Goal: Task Accomplishment & Management: Use online tool/utility

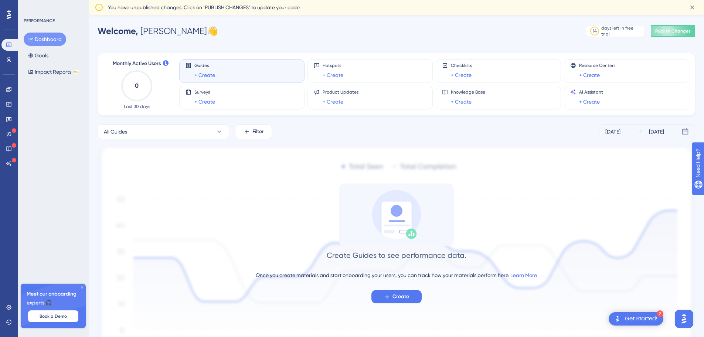
scroll to position [12, 0]
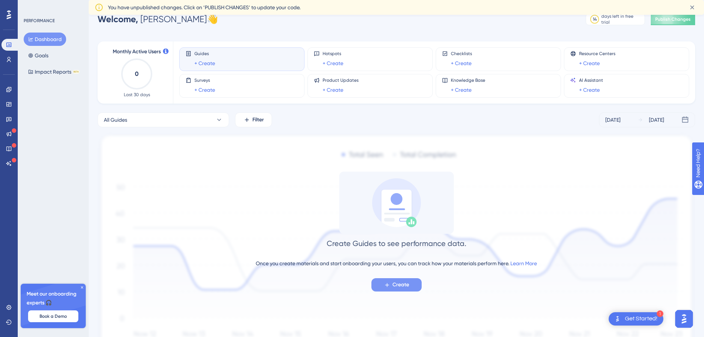
click at [409, 283] on span "Create" at bounding box center [400, 284] width 17 height 9
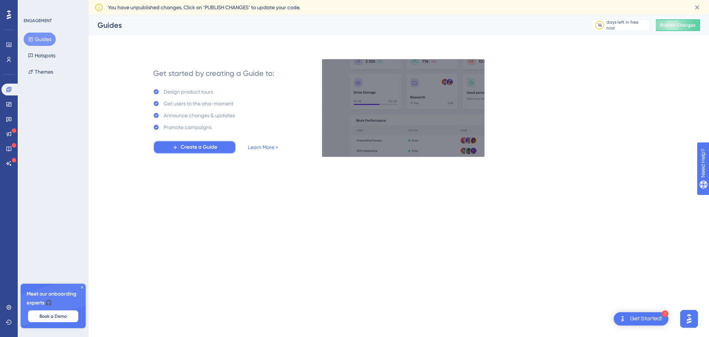
click at [198, 150] on span "Create a Guide" at bounding box center [199, 147] width 37 height 9
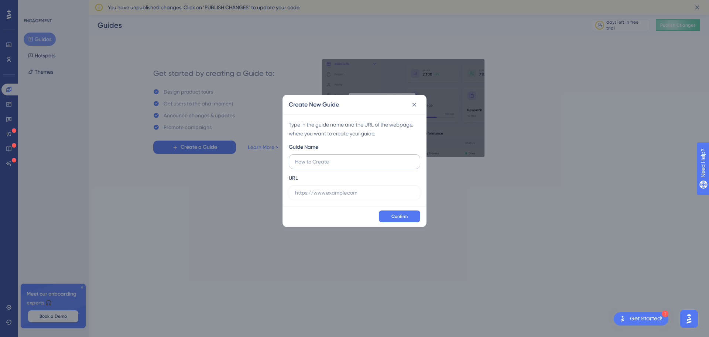
click at [352, 162] on input "text" at bounding box center [354, 161] width 119 height 8
type input "teste"
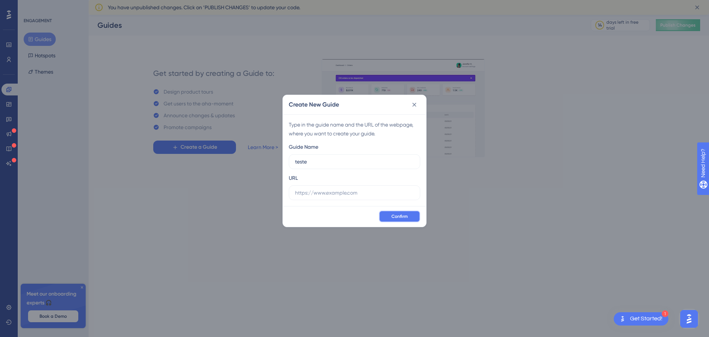
click at [398, 214] on span "Confirm" at bounding box center [400, 216] width 16 height 6
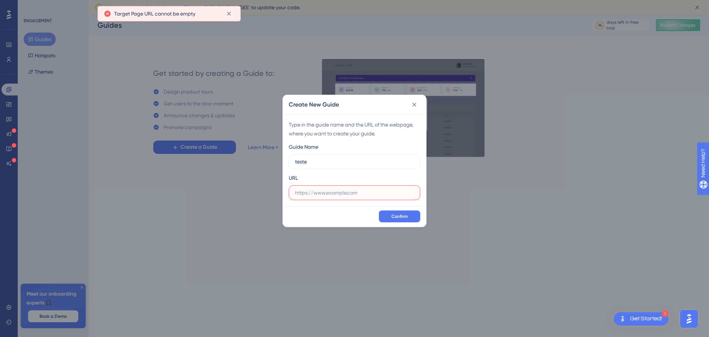
click at [347, 194] on input "text" at bounding box center [354, 192] width 119 height 8
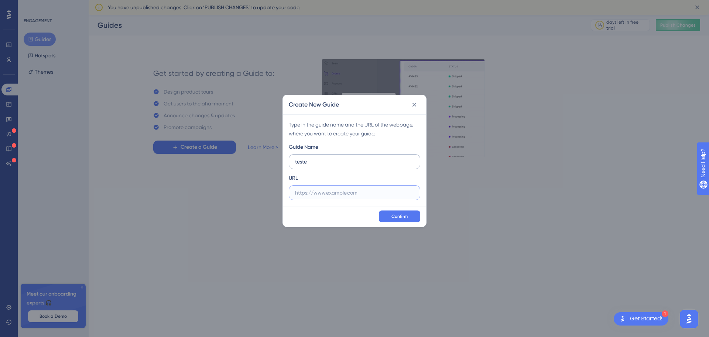
paste input "[URL][DOMAIN_NAME]"
type input "[URL][DOMAIN_NAME]"
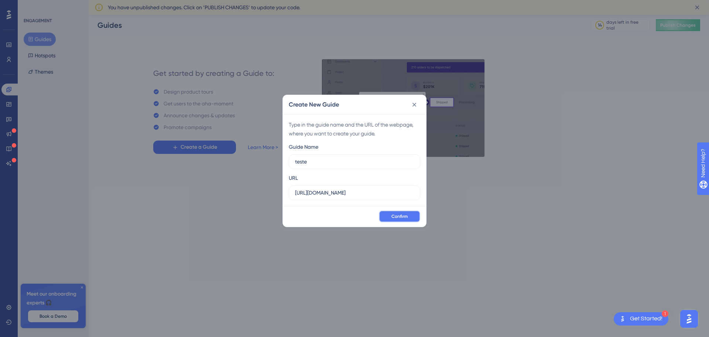
click at [402, 215] on span "Confirm" at bounding box center [400, 216] width 16 height 6
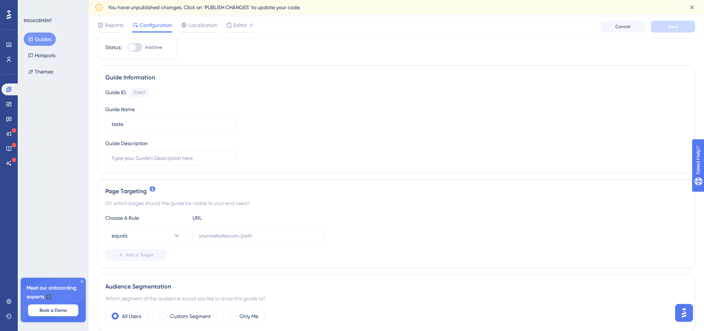
scroll to position [111, 0]
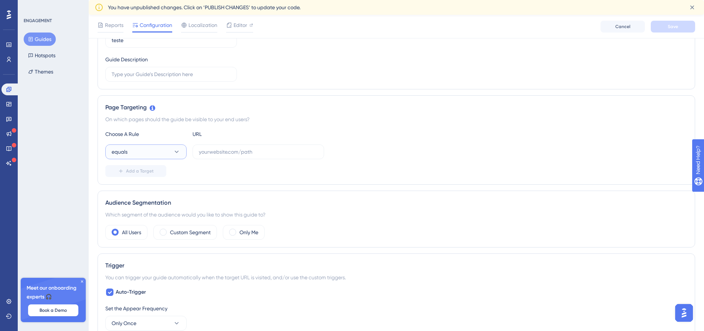
click at [144, 152] on button "equals" at bounding box center [145, 151] width 81 height 15
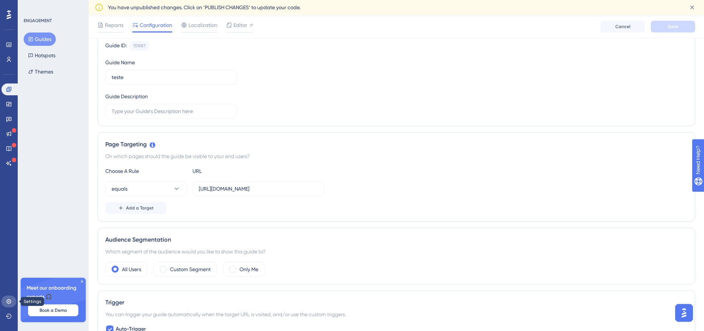
click at [6, 302] on icon at bounding box center [9, 302] width 6 height 6
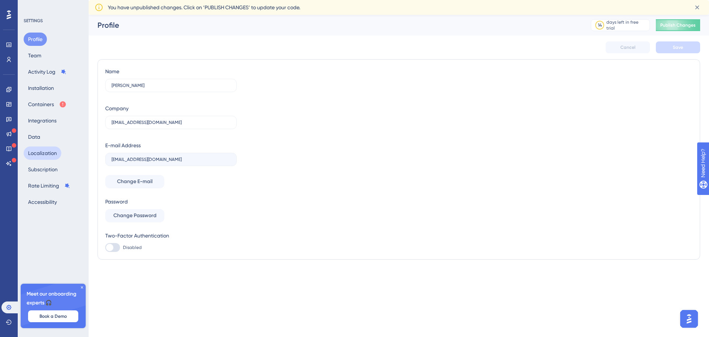
click at [51, 155] on button "Localization" at bounding box center [43, 152] width 38 height 13
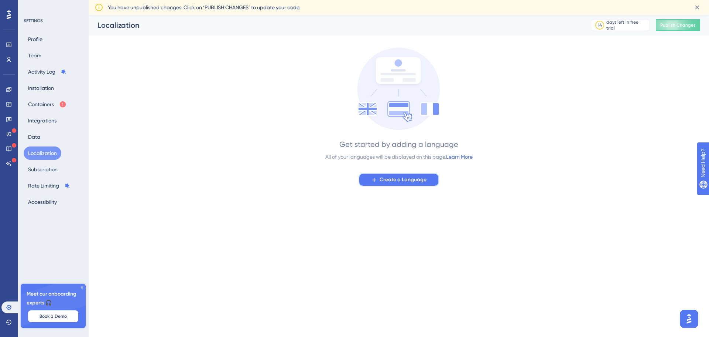
click at [408, 174] on button "Create a Language" at bounding box center [399, 179] width 81 height 13
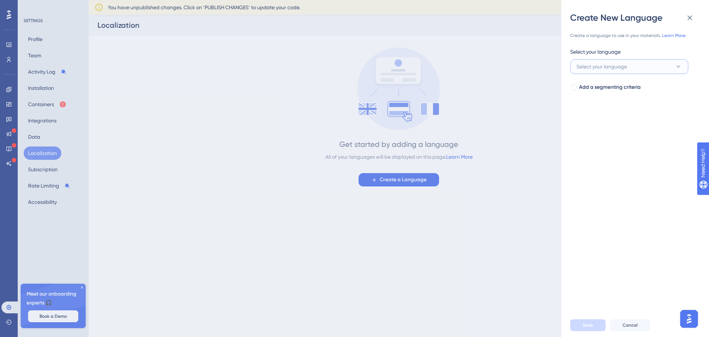
click at [616, 61] on button "Select your language" at bounding box center [630, 66] width 118 height 15
type input "PO"
click at [602, 115] on span "Portuguese" at bounding box center [594, 111] width 27 height 9
click at [599, 323] on button "Save" at bounding box center [588, 325] width 35 height 12
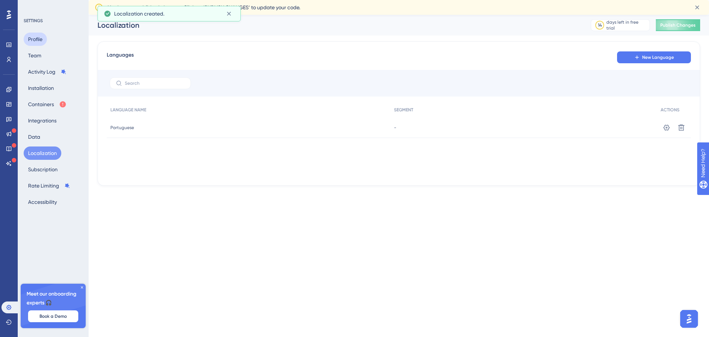
click at [36, 37] on button "Profile" at bounding box center [35, 39] width 23 height 13
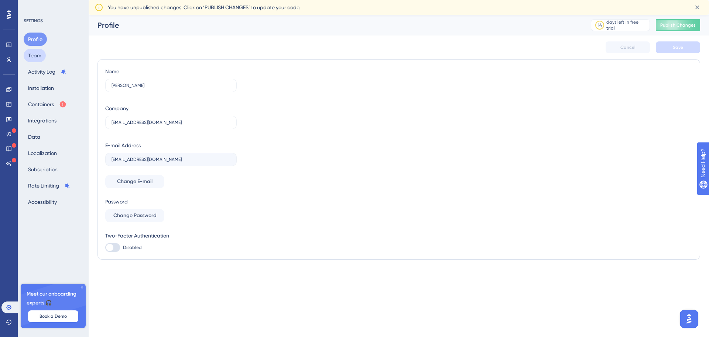
click at [34, 54] on button "Team" at bounding box center [35, 55] width 22 height 13
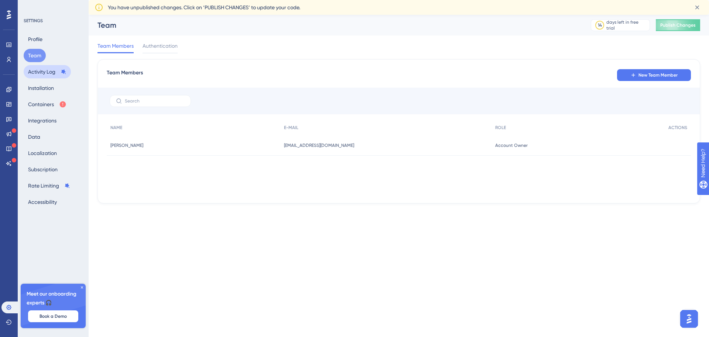
click at [44, 71] on button "Activity Log" at bounding box center [47, 71] width 47 height 13
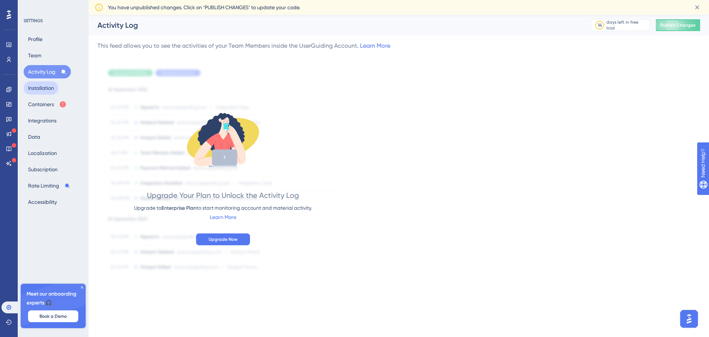
click at [49, 91] on button "Installation" at bounding box center [41, 87] width 35 height 13
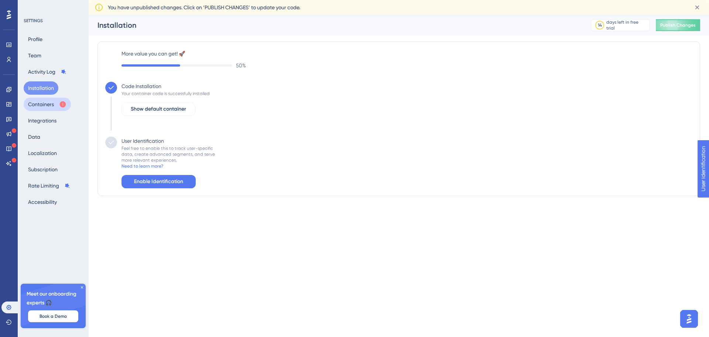
click at [61, 106] on icon at bounding box center [63, 104] width 6 height 6
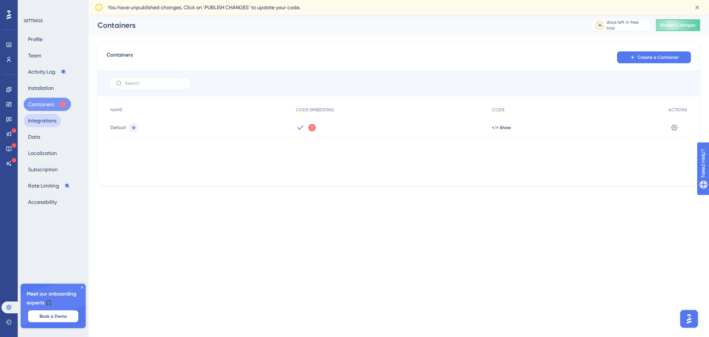
click at [59, 121] on button "Integrations" at bounding box center [42, 120] width 37 height 13
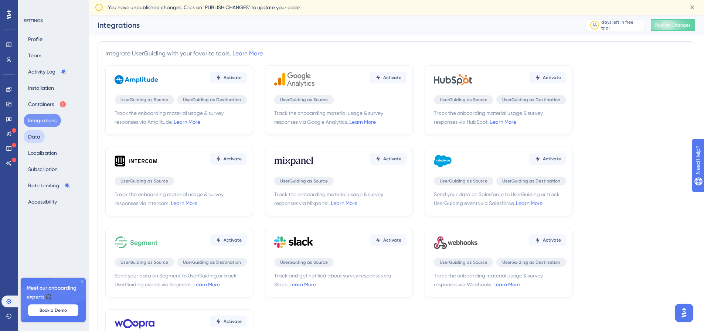
click at [36, 133] on button "Data" at bounding box center [34, 136] width 21 height 13
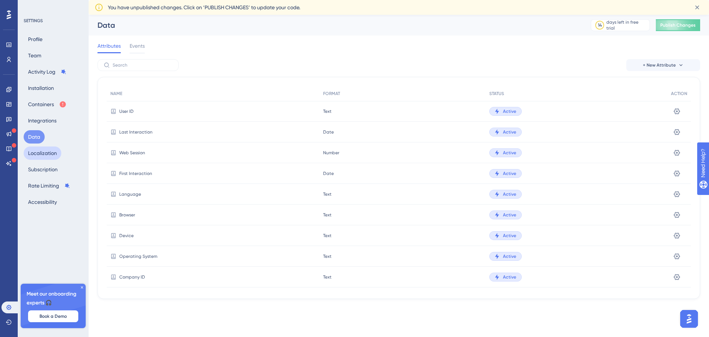
click at [43, 159] on button "Localization" at bounding box center [43, 152] width 38 height 13
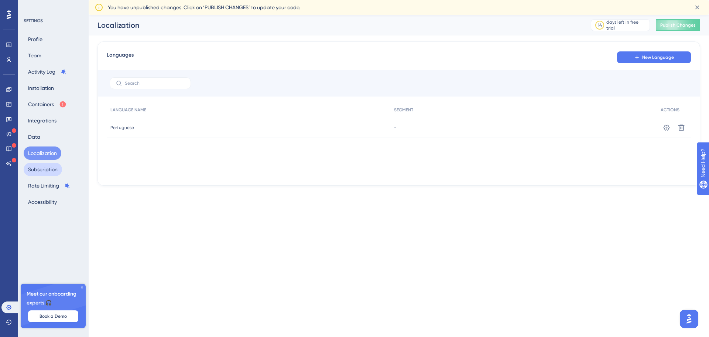
click at [47, 170] on button "Subscription" at bounding box center [43, 169] width 38 height 13
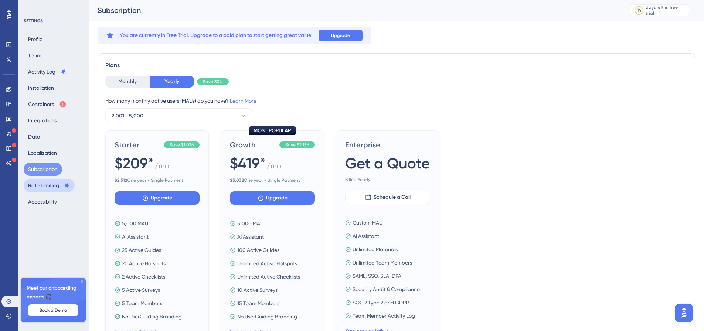
click at [52, 187] on button "Rate Limiting" at bounding box center [49, 185] width 51 height 13
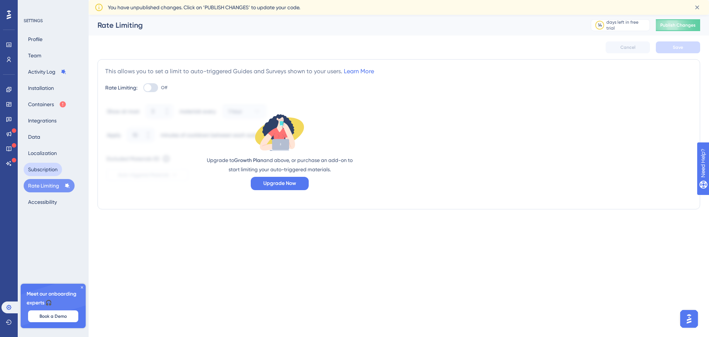
click at [52, 175] on button "Subscription" at bounding box center [43, 169] width 38 height 13
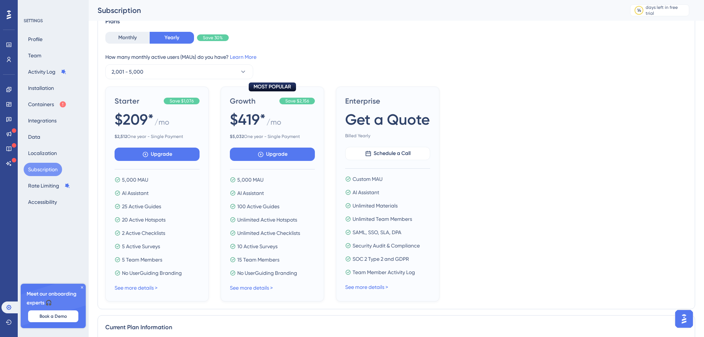
scroll to position [37, 0]
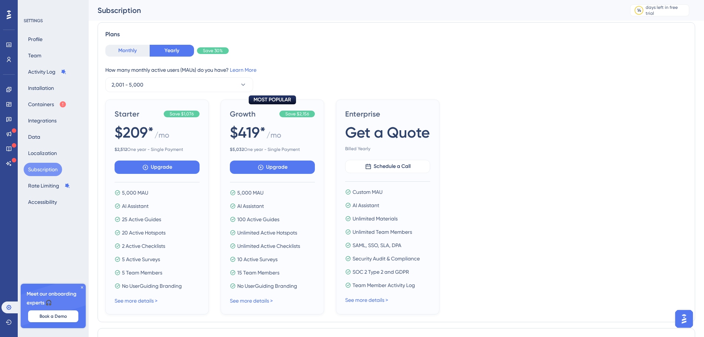
click at [138, 47] on button "Monthly" at bounding box center [127, 51] width 44 height 12
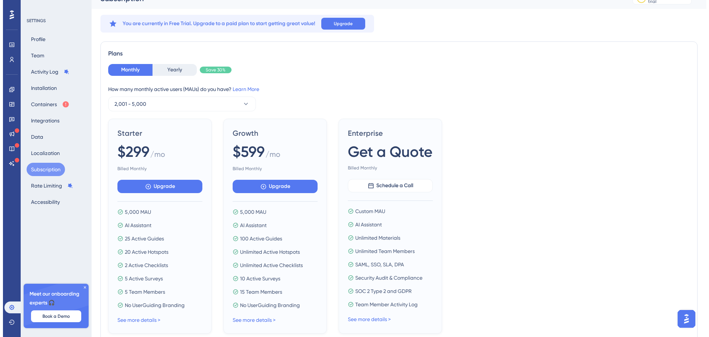
scroll to position [0, 0]
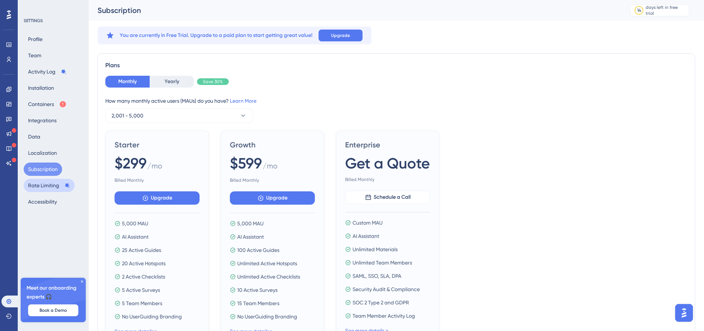
click at [55, 187] on button "Rate Limiting" at bounding box center [49, 185] width 51 height 13
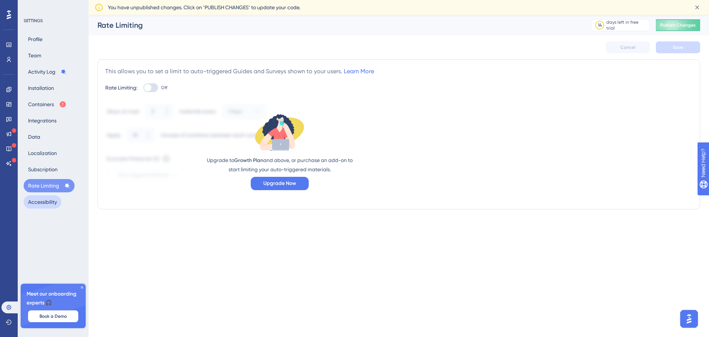
click at [54, 202] on button "Accessibility" at bounding box center [43, 201] width 38 height 13
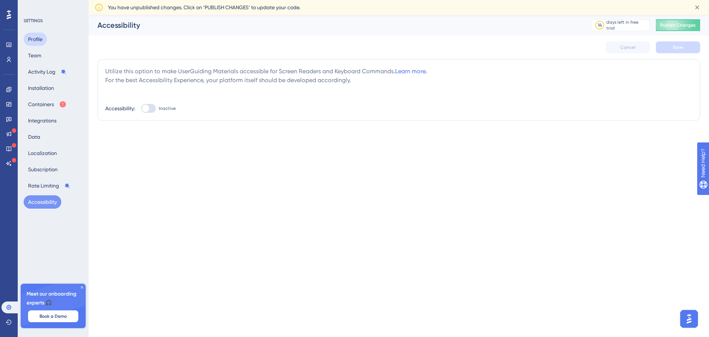
click at [30, 38] on button "Profile" at bounding box center [35, 39] width 23 height 13
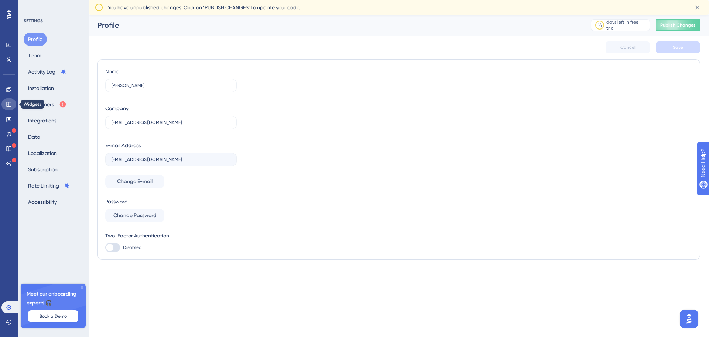
click at [10, 101] on link at bounding box center [8, 104] width 15 height 12
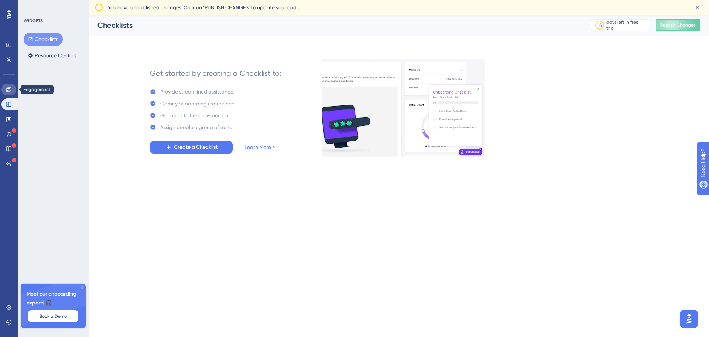
click at [10, 93] on link at bounding box center [8, 90] width 15 height 12
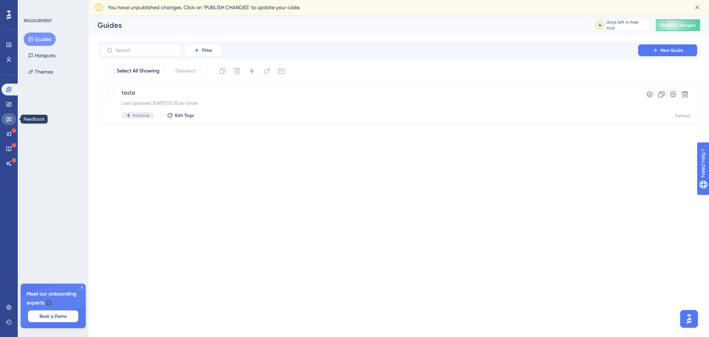
click at [8, 120] on icon at bounding box center [8, 119] width 5 height 5
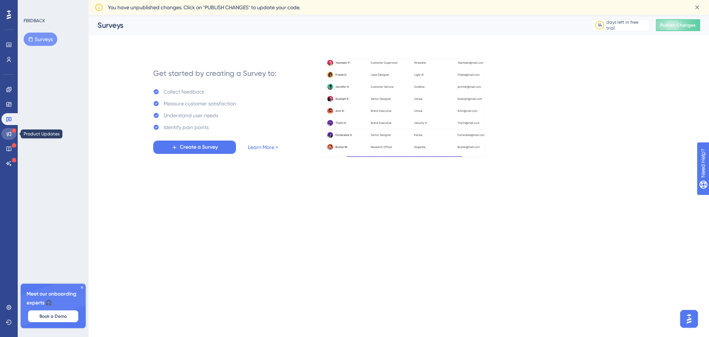
click at [10, 135] on icon at bounding box center [9, 134] width 5 height 5
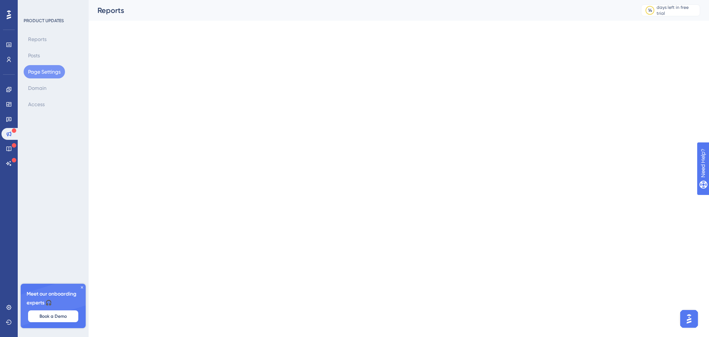
click at [81, 285] on icon at bounding box center [82, 287] width 4 height 4
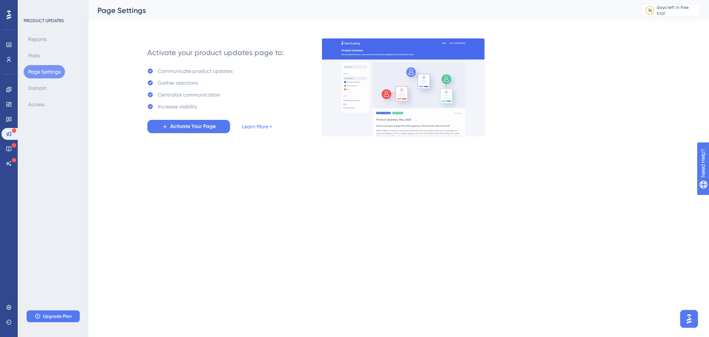
click at [6, 13] on div at bounding box center [9, 15] width 12 height 12
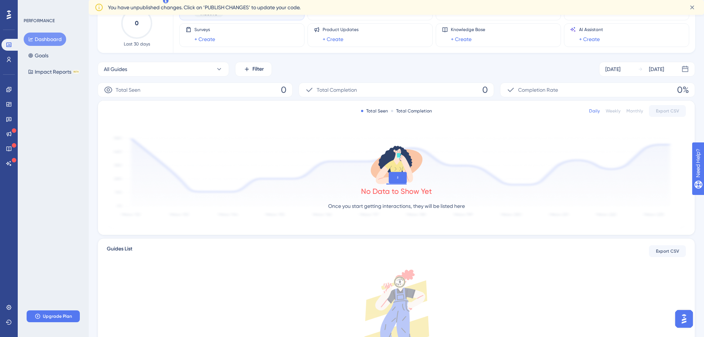
scroll to position [141, 0]
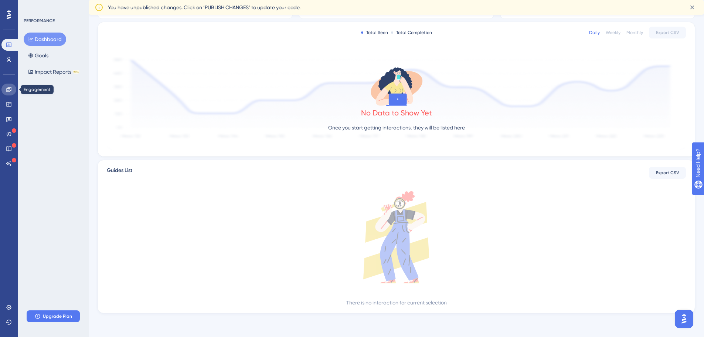
click at [4, 89] on link at bounding box center [8, 90] width 15 height 12
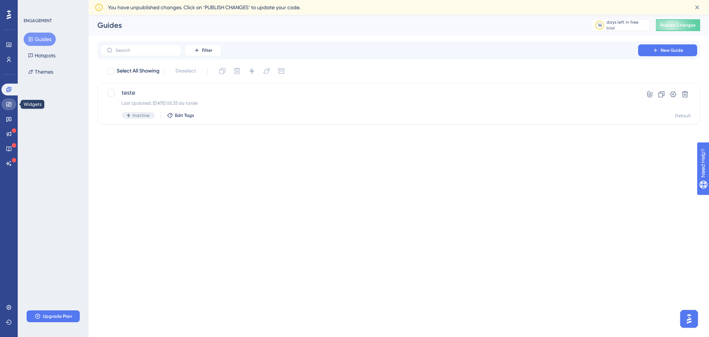
click at [6, 99] on link at bounding box center [8, 104] width 15 height 12
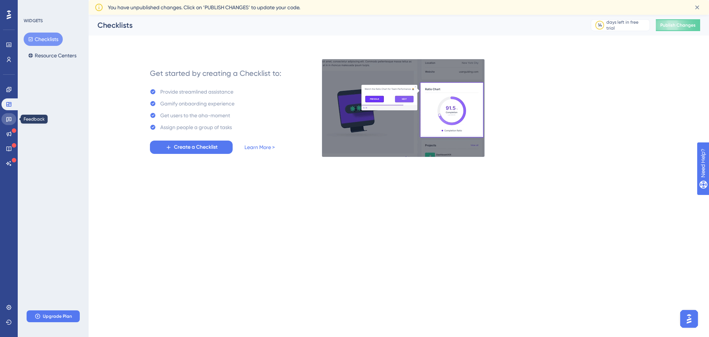
click at [9, 119] on icon at bounding box center [9, 119] width 6 height 6
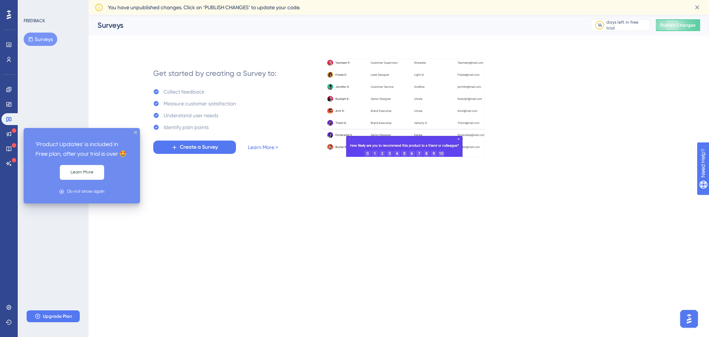
click at [13, 140] on div "Engagement Widgets Feedback Product Updates Knowledge Base AI Assistant" at bounding box center [8, 127] width 15 height 86
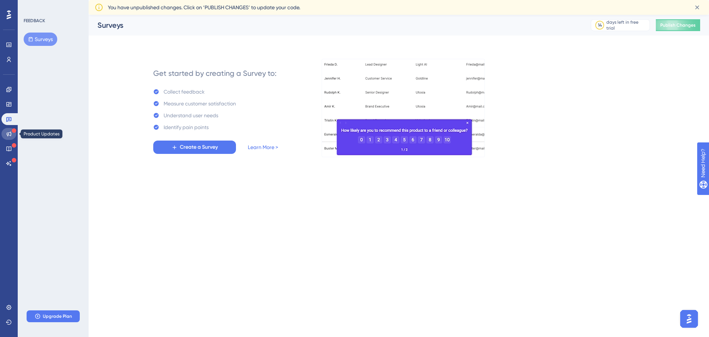
click at [8, 135] on icon at bounding box center [9, 134] width 5 height 5
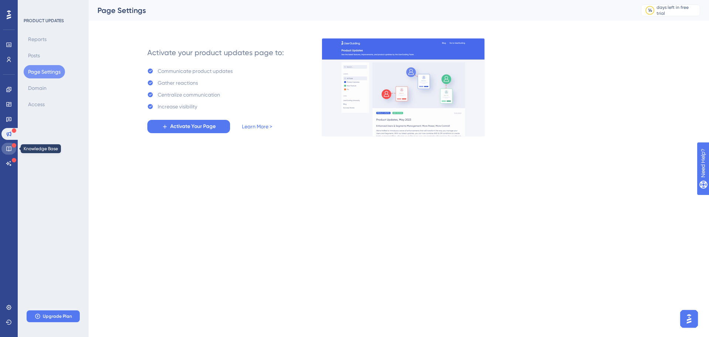
click at [9, 150] on icon at bounding box center [9, 149] width 6 height 6
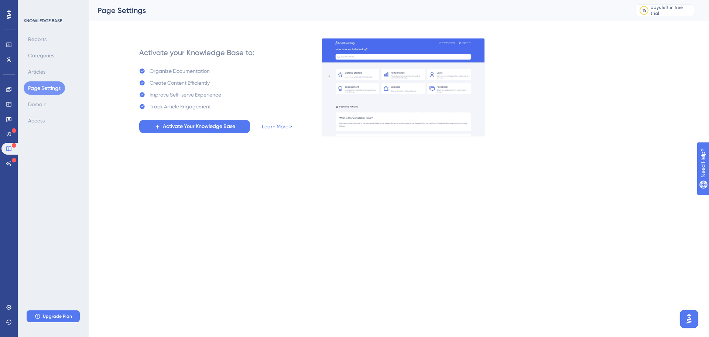
click at [10, 156] on div "Engagement Widgets Feedback Product Updates Knowledge Base AI Assistant" at bounding box center [8, 127] width 15 height 86
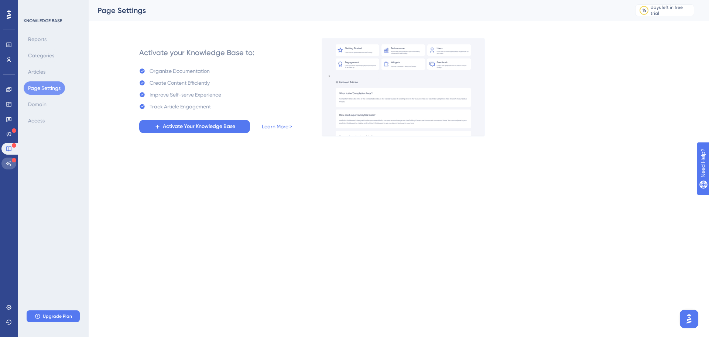
click at [10, 160] on icon at bounding box center [9, 163] width 6 height 6
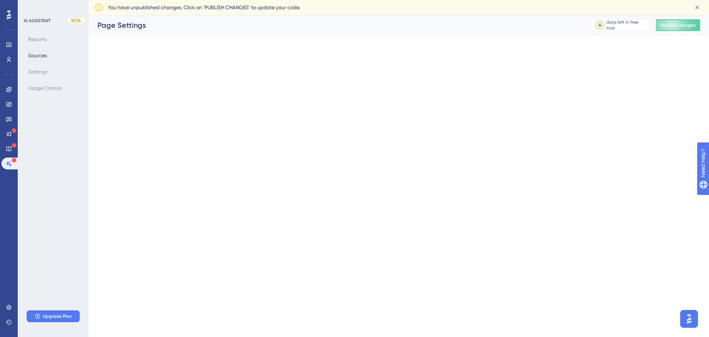
click at [7, 15] on icon at bounding box center [9, 14] width 4 height 9
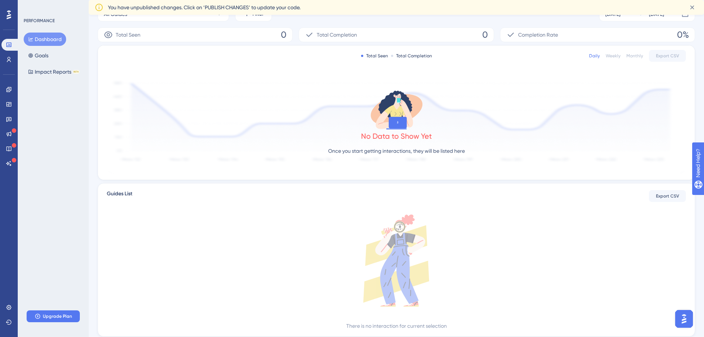
scroll to position [141, 0]
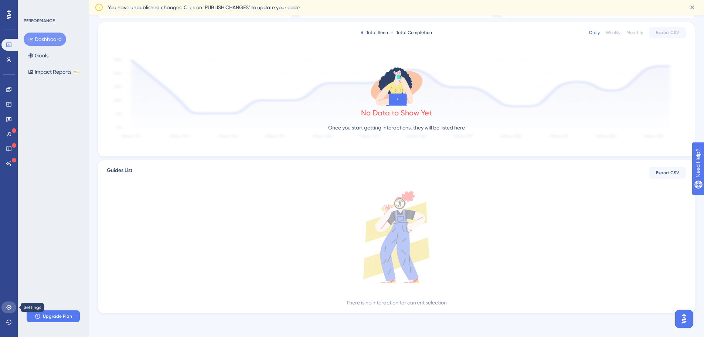
click at [11, 310] on icon at bounding box center [9, 307] width 6 height 6
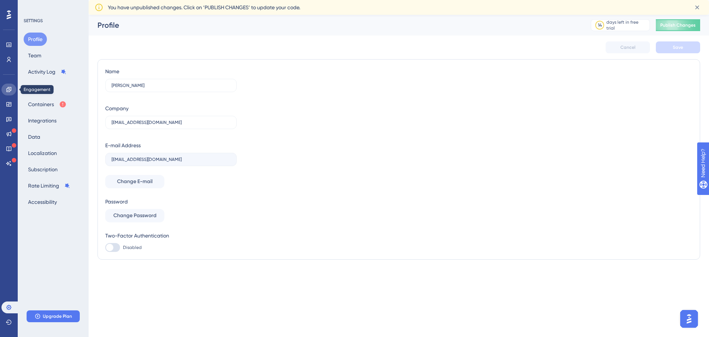
click at [8, 90] on icon at bounding box center [9, 89] width 6 height 6
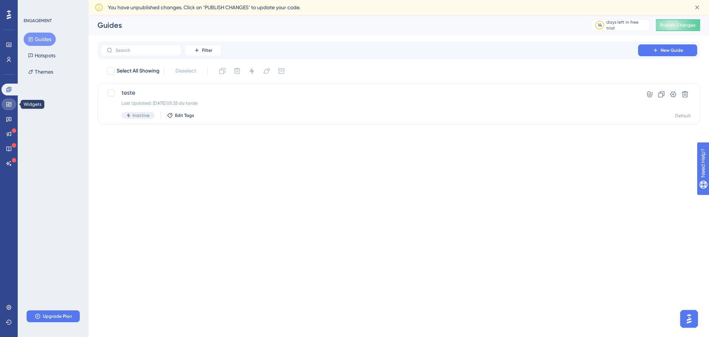
click at [6, 109] on link at bounding box center [8, 104] width 15 height 12
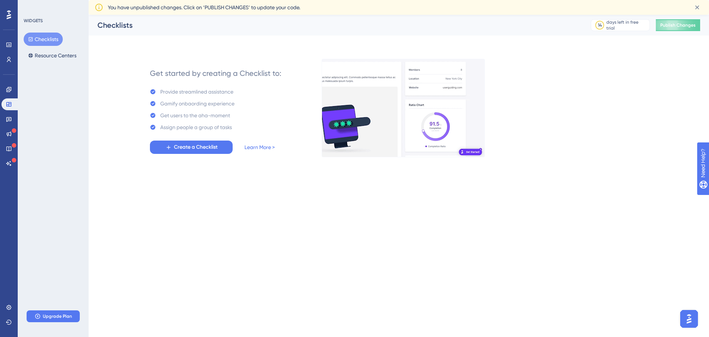
click at [2, 98] on div "Engagement Widgets Feedback Product Updates Knowledge Base AI Assistant" at bounding box center [8, 127] width 15 height 86
click at [4, 92] on link at bounding box center [8, 90] width 15 height 12
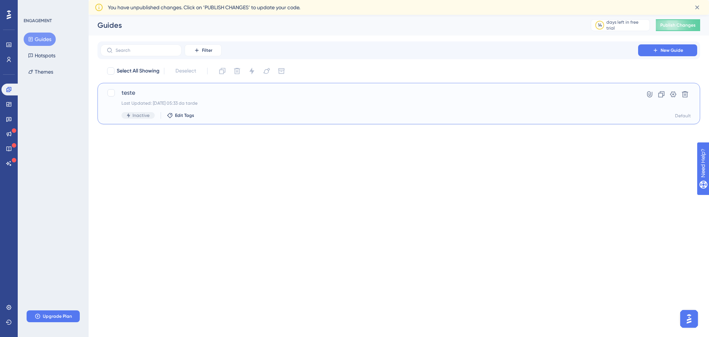
click at [174, 99] on div "teste Last Updated: 14.09.2025 05:33 da tarde Inactive Edit Tags" at bounding box center [370, 103] width 496 height 30
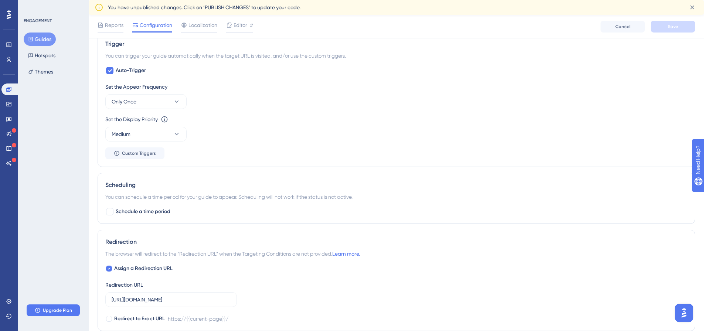
scroll to position [471, 0]
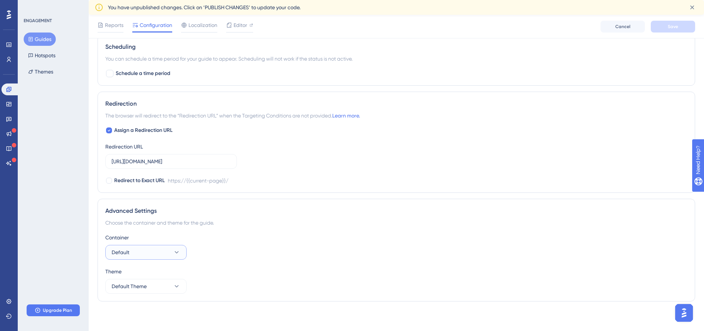
click at [150, 259] on button "Default" at bounding box center [145, 252] width 81 height 15
click at [164, 248] on button "Default" at bounding box center [145, 252] width 81 height 15
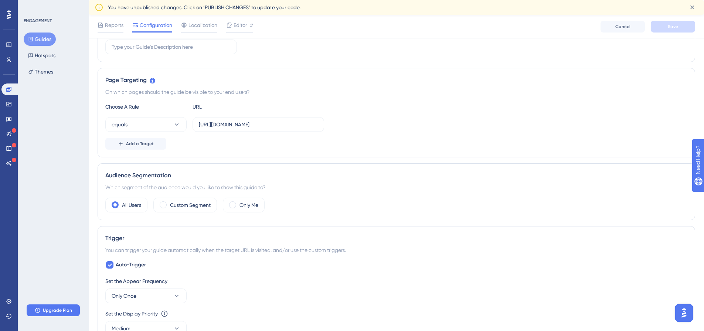
scroll to position [0, 0]
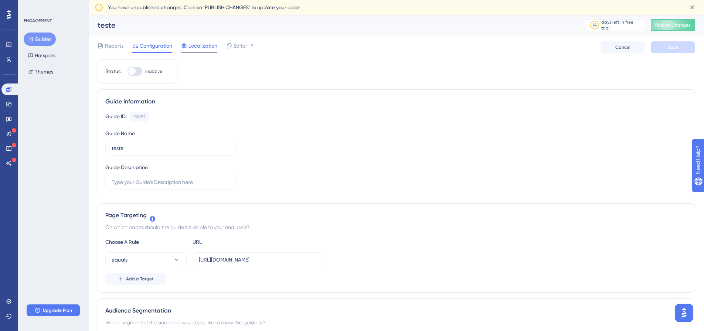
click at [212, 51] on div "Localization" at bounding box center [199, 47] width 36 height 12
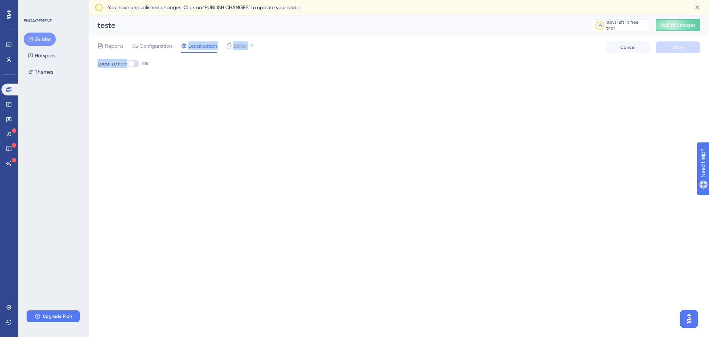
click at [139, 59] on div "Performance Users Engagement Widgets Feedback Product Updates Knowledge Base AI…" at bounding box center [399, 53] width 621 height 77
click at [139, 62] on div at bounding box center [133, 63] width 12 height 7
click at [127, 64] on input "Off" at bounding box center [127, 64] width 0 height 0
checkbox input "true"
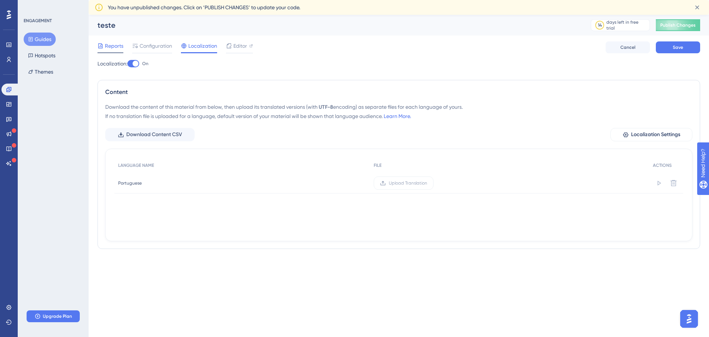
click at [122, 43] on span "Reports" at bounding box center [114, 45] width 18 height 9
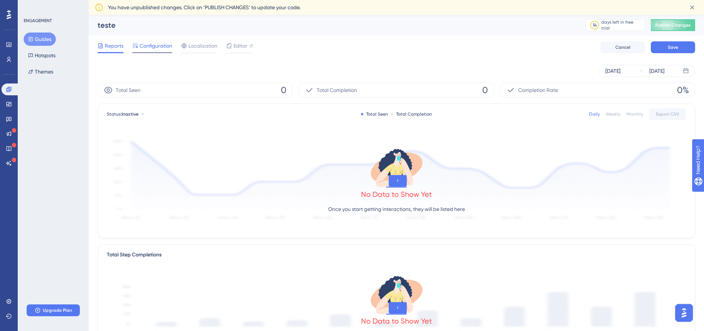
click at [170, 45] on span "Configuration" at bounding box center [156, 45] width 33 height 9
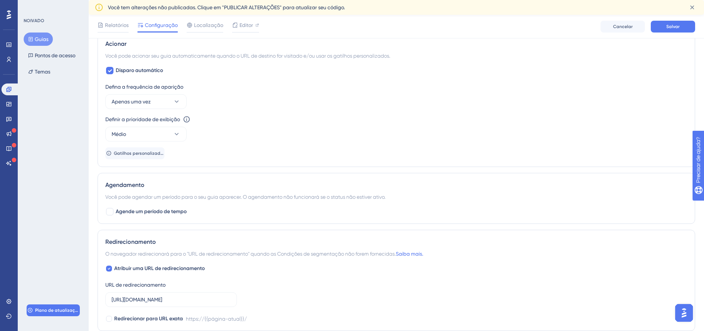
scroll to position [443, 0]
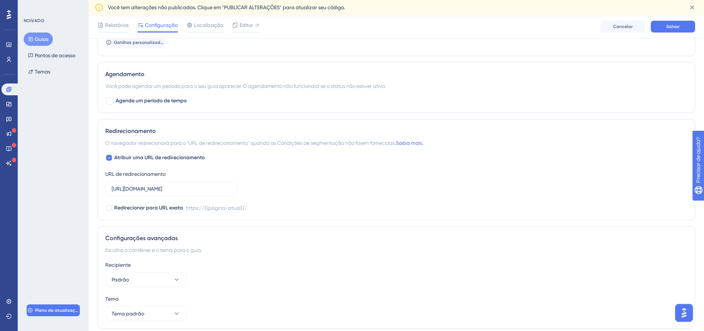
click at [1, 296] on div "Desempenho Usuários Noivado Widgets Opinião Atualizações de produtos Base de co…" at bounding box center [9, 165] width 18 height 331
click at [7, 299] on icon at bounding box center [9, 302] width 6 height 6
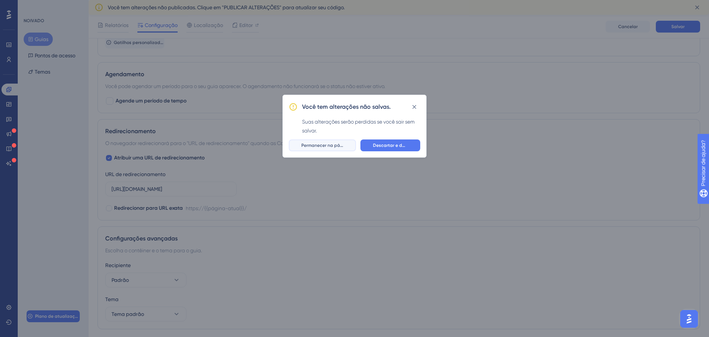
click at [347, 143] on button "Permanecer na página" at bounding box center [322, 145] width 67 height 12
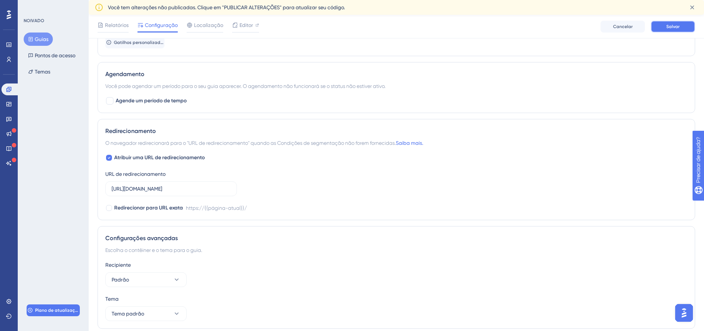
click at [677, 24] on font "Salvar" at bounding box center [672, 26] width 13 height 5
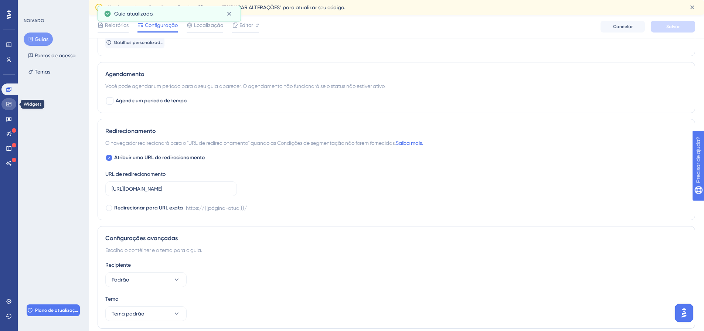
click at [9, 108] on link at bounding box center [8, 104] width 15 height 12
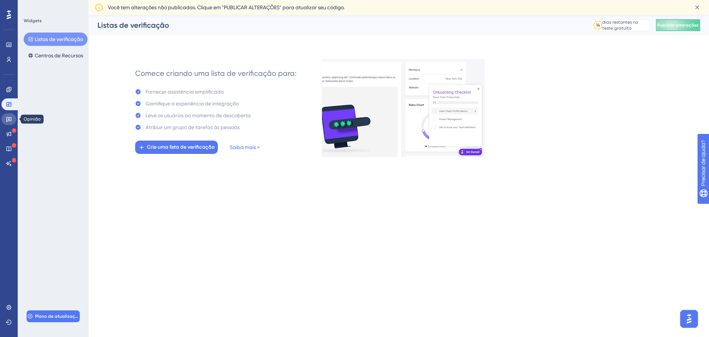
click at [7, 117] on icon at bounding box center [8, 119] width 5 height 5
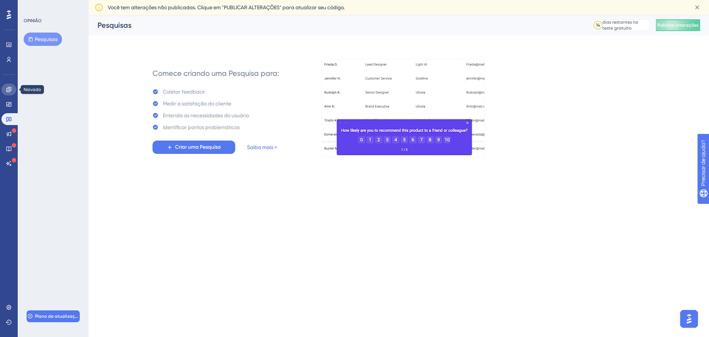
click at [12, 84] on link at bounding box center [8, 90] width 15 height 12
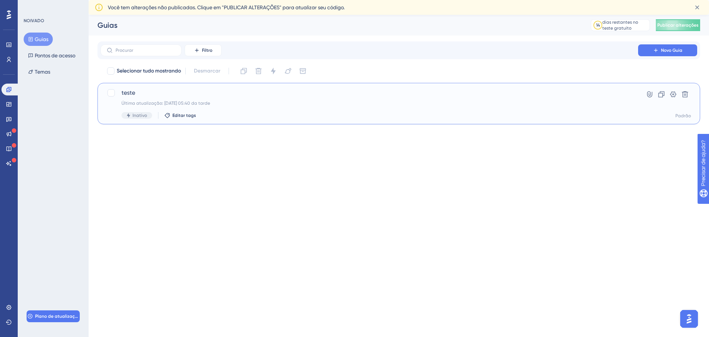
click at [171, 93] on span "teste" at bounding box center [370, 92] width 496 height 9
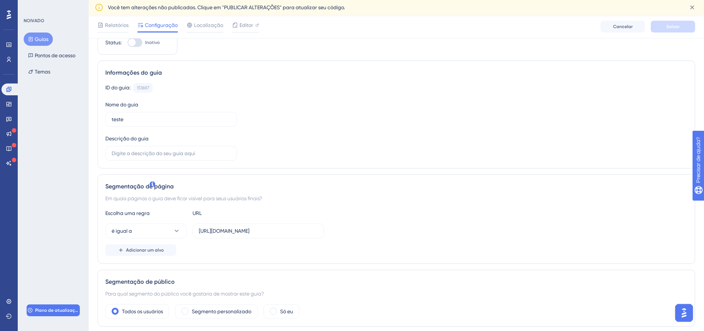
scroll to position [111, 0]
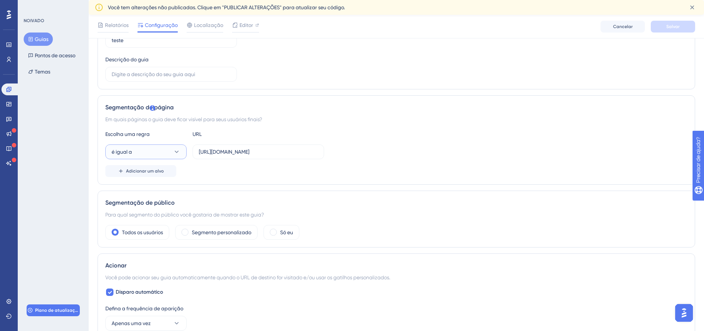
click at [150, 150] on button "é igual a" at bounding box center [145, 151] width 81 height 15
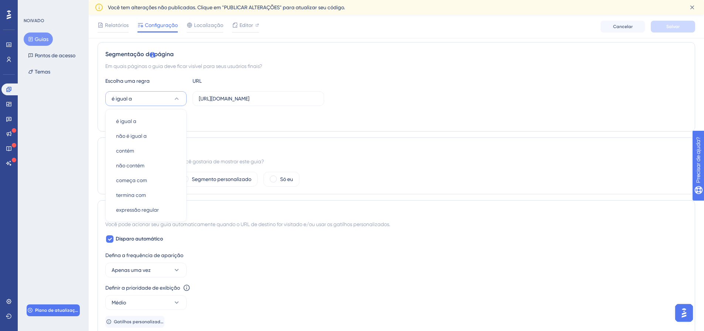
click at [320, 157] on div "Para qual segmento do público você gostaria de mostrar este guia?" at bounding box center [396, 161] width 582 height 9
click at [255, 99] on input "https://www.lipe360.com.br/" at bounding box center [258, 99] width 119 height 8
click at [254, 98] on input "https://www.lipe360.com.br/" at bounding box center [258, 99] width 119 height 8
paste input "testeguia.html"
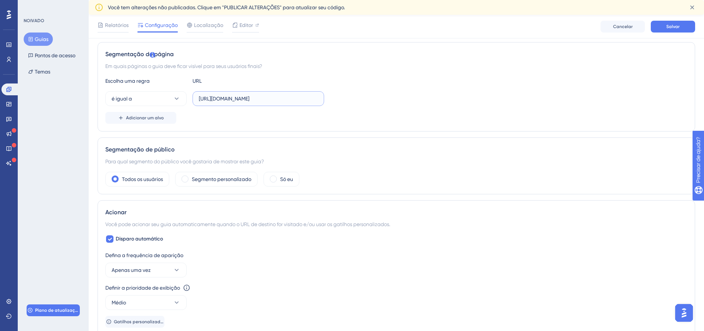
type input "https://www.lipe360.com.br/testeguia.html"
click at [673, 35] on div "Relatórios Configuração Localização Editor Cancelar Salvar" at bounding box center [396, 27] width 615 height 24
click at [675, 26] on font "Salvar" at bounding box center [672, 26] width 13 height 5
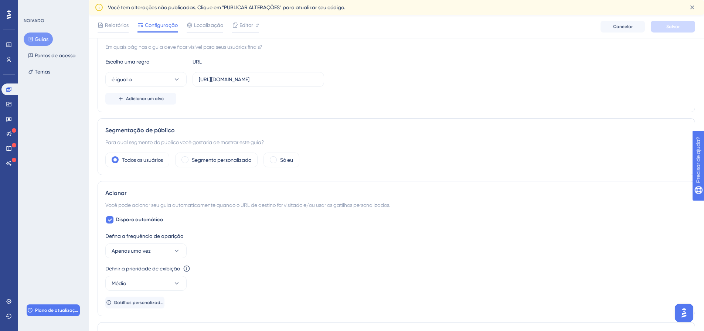
scroll to position [185, 0]
click at [235, 163] on div "Segmento personalizado" at bounding box center [216, 158] width 82 height 15
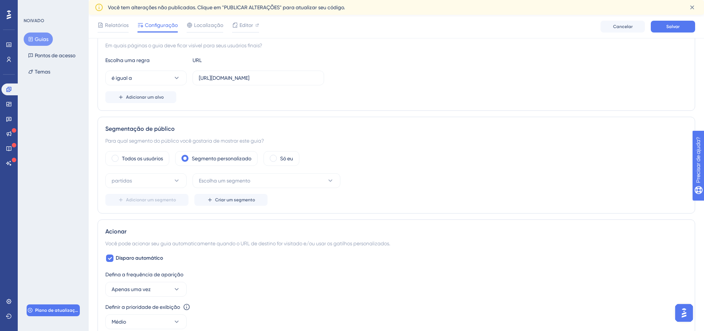
click at [134, 170] on div "Todos os usuários Segmento personalizado Só eu partidas Escolha um segmento Adi…" at bounding box center [396, 178] width 582 height 55
click at [135, 186] on button "partidas" at bounding box center [145, 180] width 81 height 15
click at [221, 176] on span "Escolha um segmento" at bounding box center [224, 180] width 51 height 9
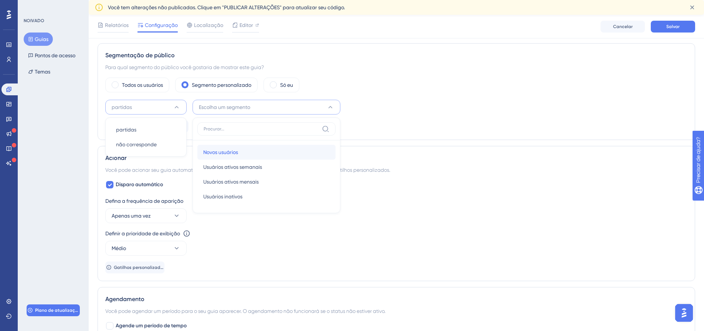
click at [233, 147] on div "Novos usuários Novos usuários" at bounding box center [266, 152] width 126 height 15
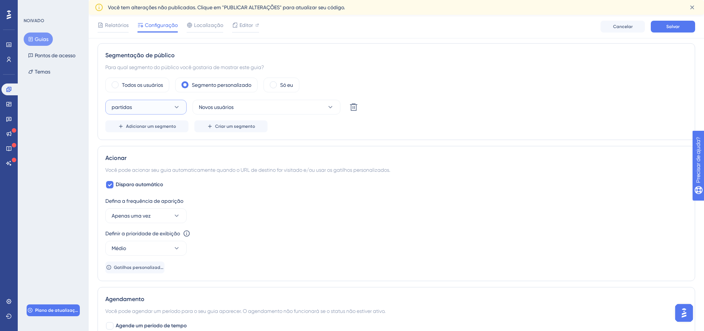
click at [163, 108] on button "partidas" at bounding box center [145, 107] width 81 height 15
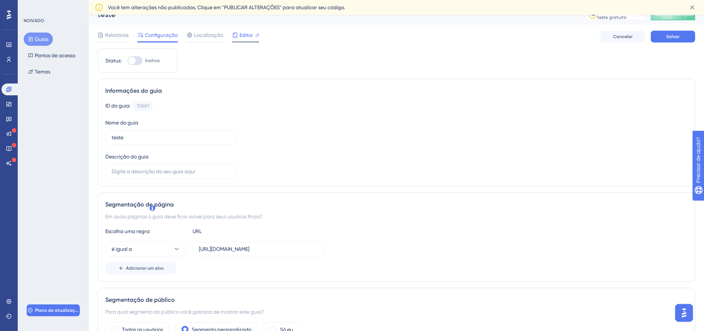
scroll to position [0, 0]
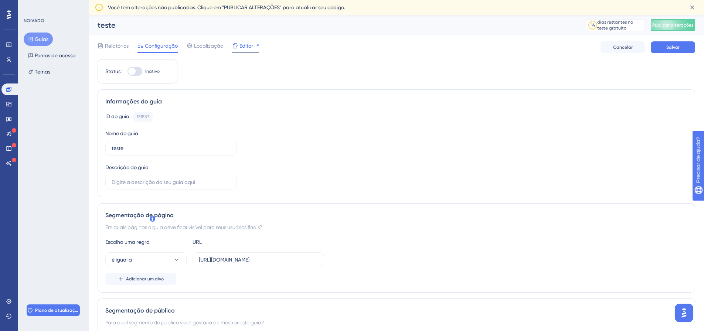
click at [249, 48] on font "Editor" at bounding box center [246, 46] width 14 height 6
click at [233, 44] on icon at bounding box center [235, 45] width 5 height 5
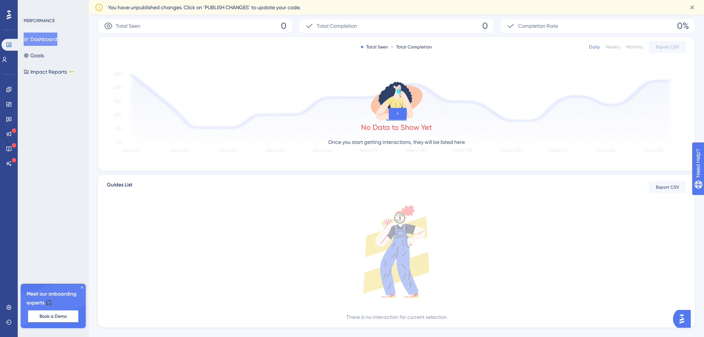
scroll to position [141, 0]
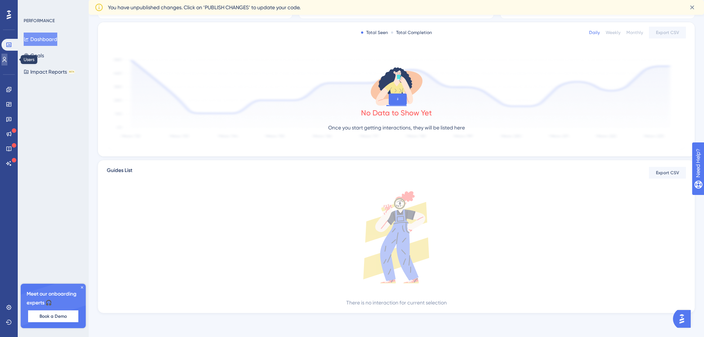
click at [7, 54] on link at bounding box center [4, 60] width 6 height 12
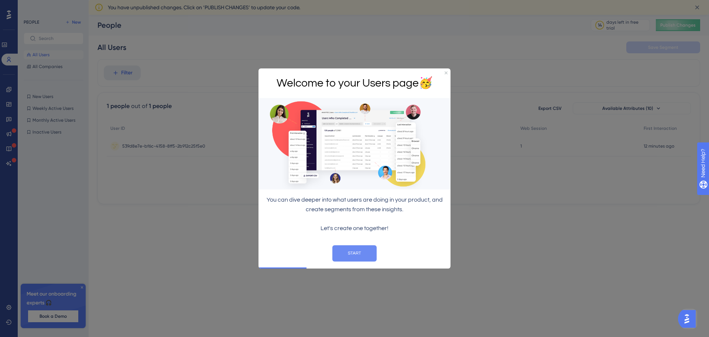
click at [361, 257] on button "START" at bounding box center [355, 253] width 44 height 16
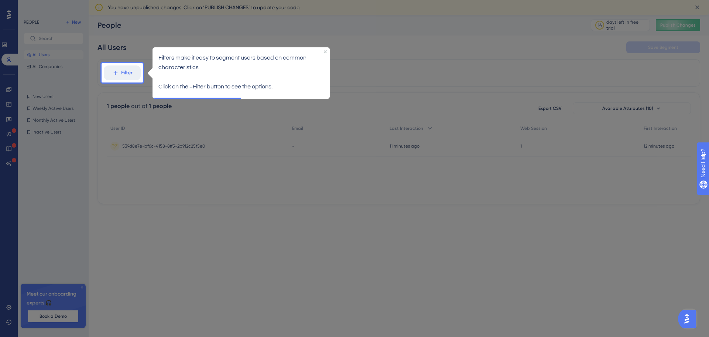
click at [180, 75] on p at bounding box center [242, 77] width 166 height 10
click at [140, 73] on button "Filter" at bounding box center [122, 72] width 37 height 15
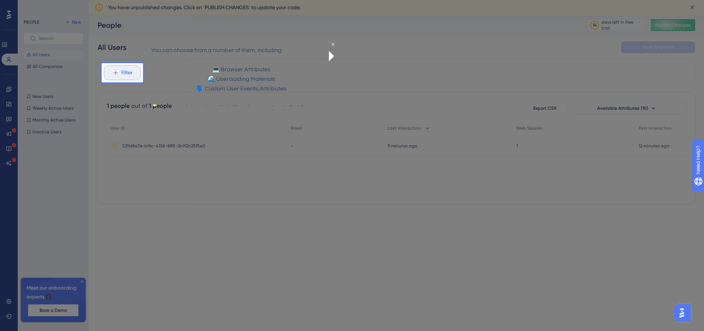
scroll to position [42, 0]
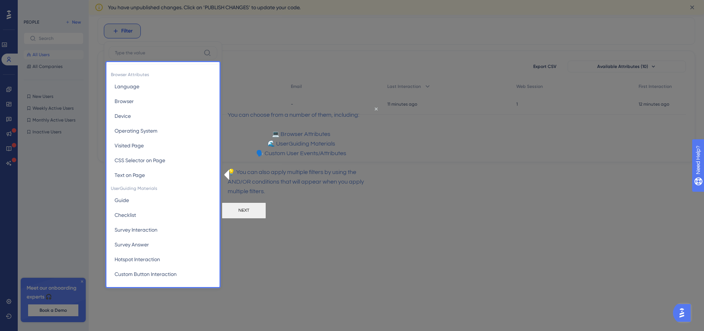
click at [266, 215] on button "NEXT" at bounding box center [244, 210] width 44 height 16
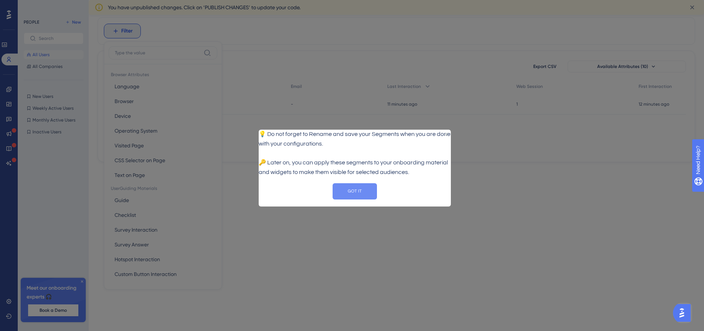
drag, startPoint x: 358, startPoint y: 192, endPoint x: 617, endPoint y: 315, distance: 286.4
click at [358, 192] on button "GOT IT" at bounding box center [355, 191] width 44 height 16
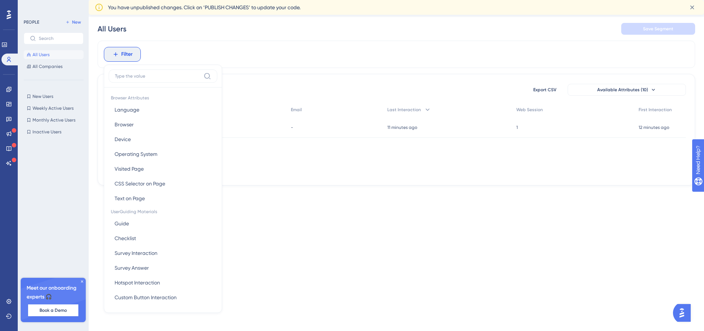
scroll to position [0, 0]
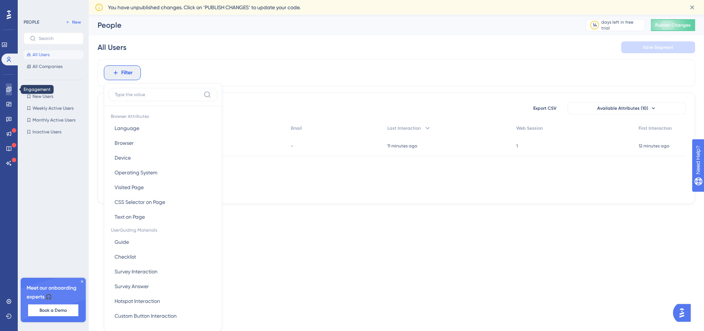
click at [11, 87] on icon at bounding box center [9, 89] width 6 height 6
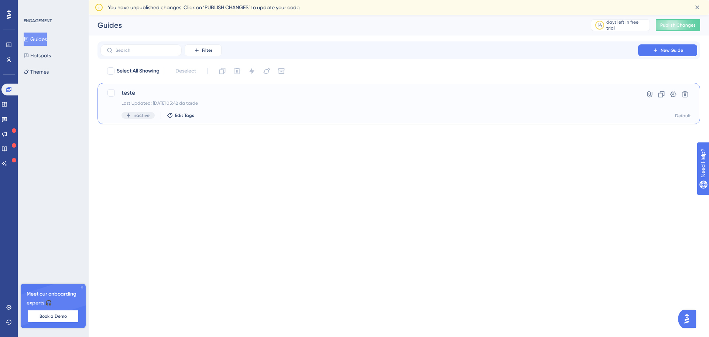
click at [350, 101] on div "Last Updated: 14.09.2025 05:42 da tarde" at bounding box center [370, 103] width 496 height 6
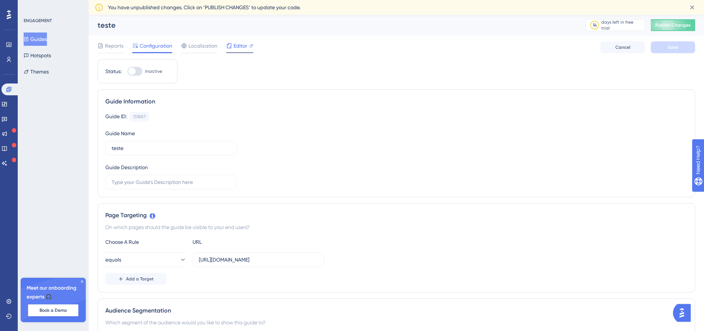
click at [234, 47] on span "Editor" at bounding box center [241, 45] width 14 height 9
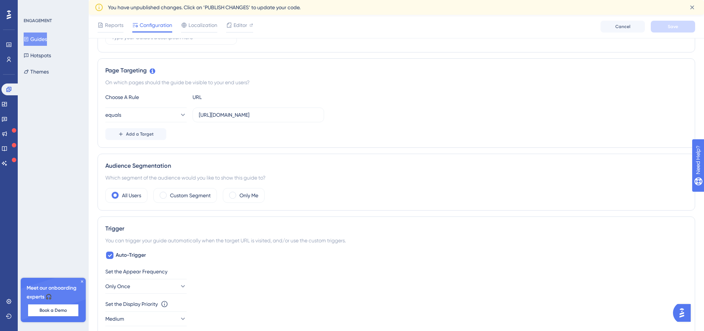
scroll to position [296, 0]
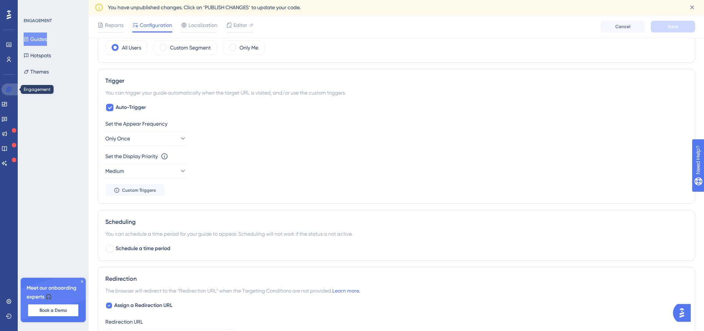
click at [8, 91] on icon at bounding box center [9, 89] width 6 height 6
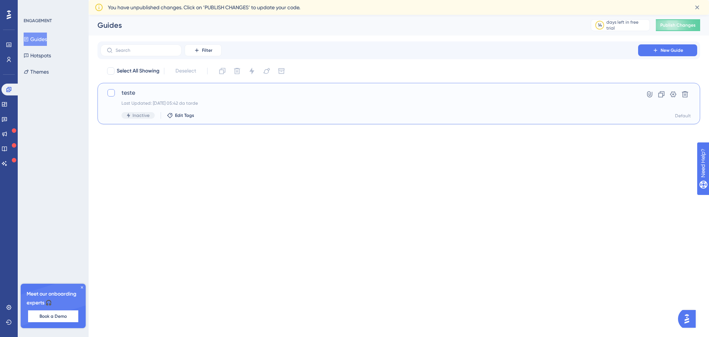
click at [108, 95] on div at bounding box center [111, 92] width 7 height 7
checkbox input "true"
click at [688, 91] on icon at bounding box center [685, 94] width 7 height 7
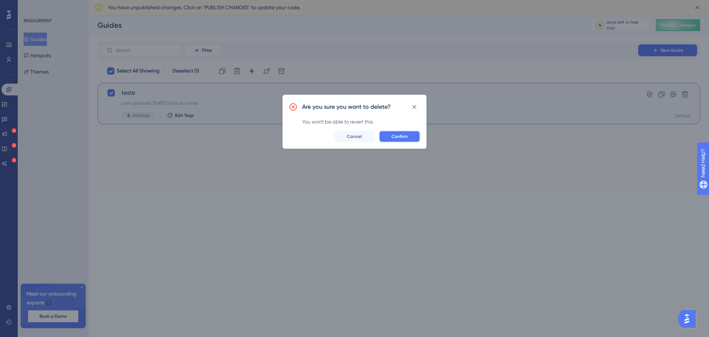
click at [388, 132] on button "Confirm" at bounding box center [399, 136] width 41 height 12
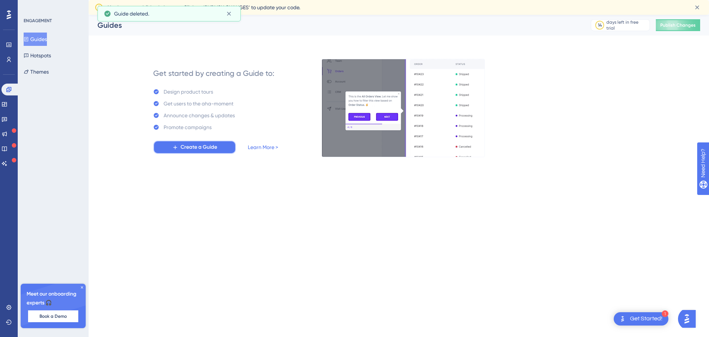
click at [210, 146] on span "Create a Guide" at bounding box center [199, 147] width 37 height 9
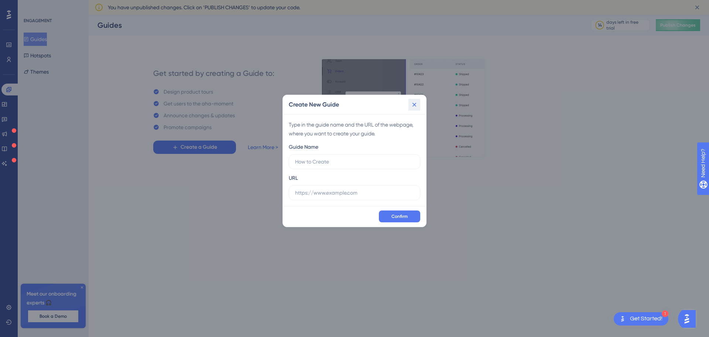
click at [419, 102] on button at bounding box center [415, 105] width 12 height 12
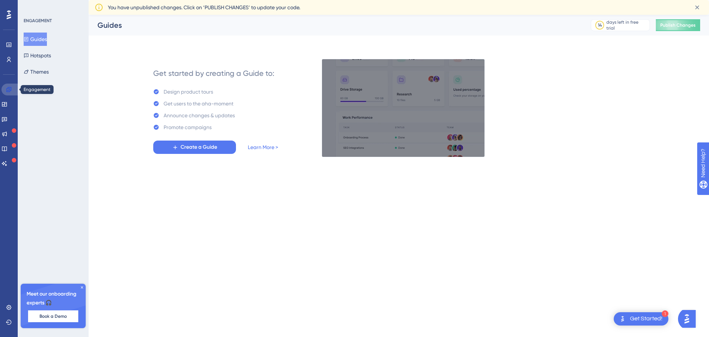
click at [9, 88] on icon at bounding box center [9, 89] width 6 height 6
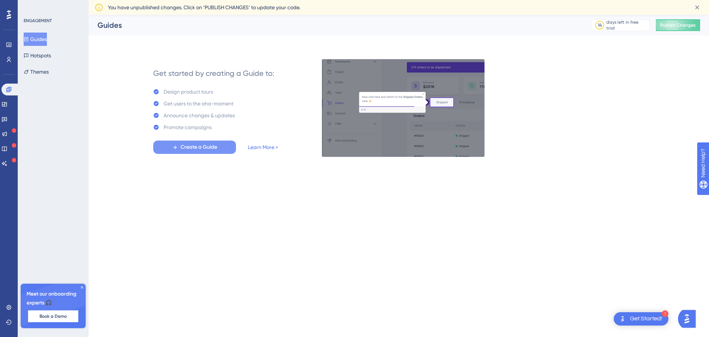
drag, startPoint x: 181, startPoint y: 134, endPoint x: 185, endPoint y: 142, distance: 9.1
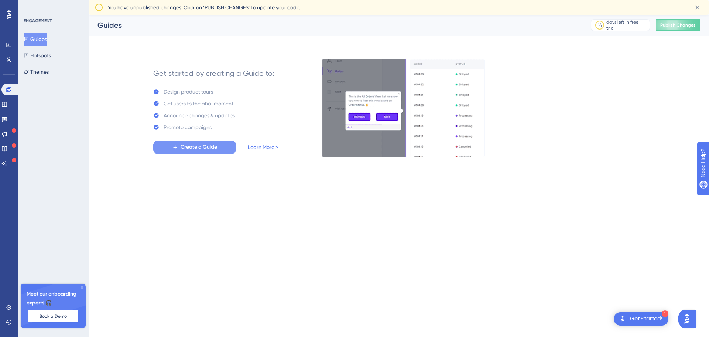
click at [181, 134] on div "Get started by creating a Guide to: Design product tours Get users to the aha-m…" at bounding box center [215, 108] width 125 height 92
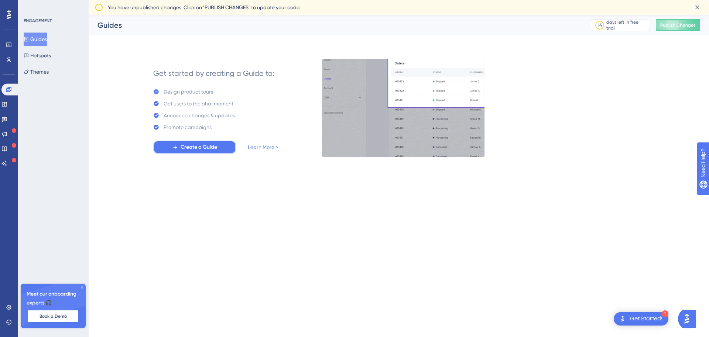
click at [185, 142] on button "Create a Guide" at bounding box center [194, 146] width 83 height 13
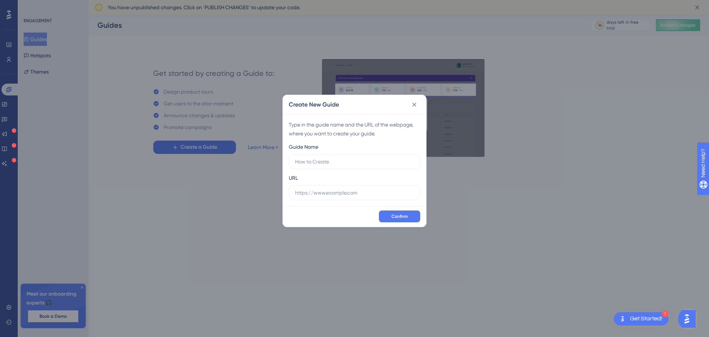
click at [382, 209] on div "Confirm" at bounding box center [354, 216] width 143 height 21
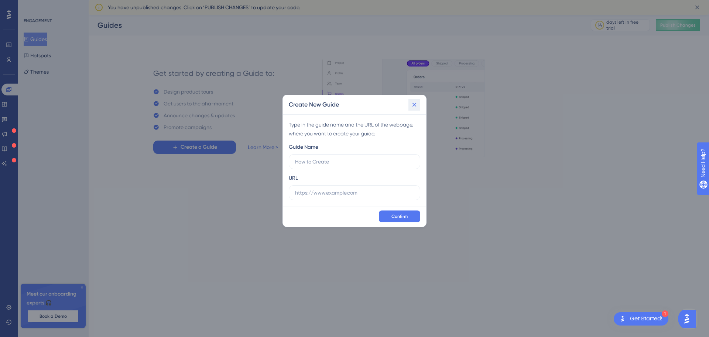
drag, startPoint x: 420, startPoint y: 103, endPoint x: 415, endPoint y: 105, distance: 4.7
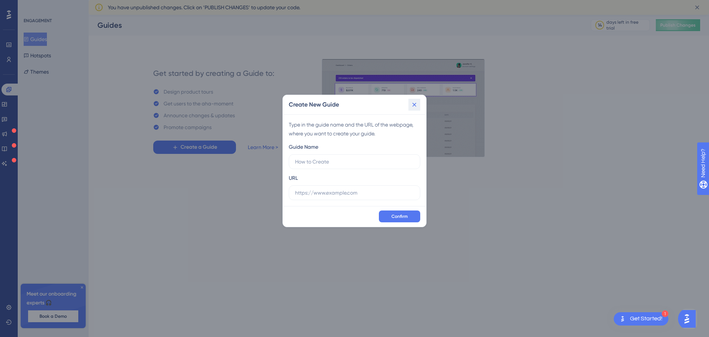
click at [419, 104] on button at bounding box center [415, 105] width 12 height 12
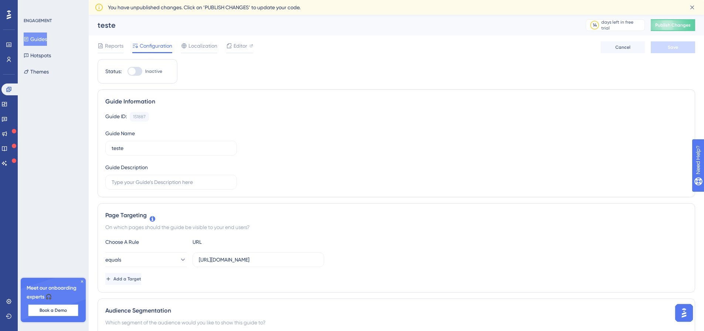
click at [71, 309] on button "Book a Demo" at bounding box center [53, 310] width 50 height 12
click at [153, 179] on input "text" at bounding box center [171, 182] width 119 height 8
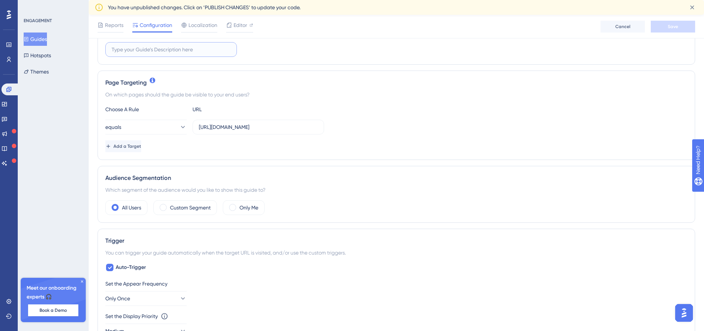
scroll to position [148, 0]
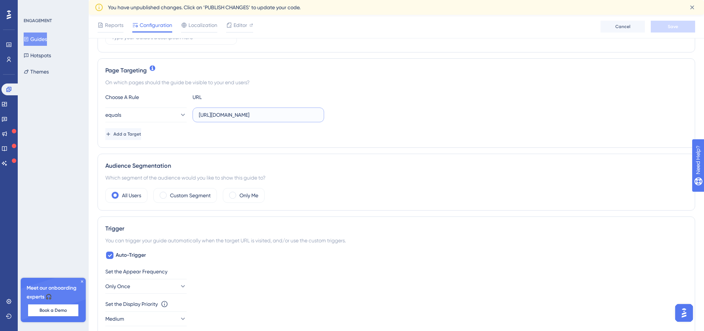
click at [234, 115] on input "https://www.lipe360.com.br/testeguia.html" at bounding box center [258, 115] width 119 height 8
click at [188, 118] on div "equals https://www.lipe360.com.br/testeguia.html" at bounding box center [214, 115] width 219 height 15
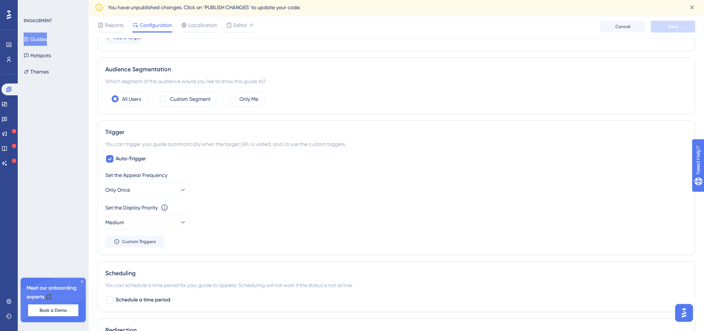
scroll to position [259, 0]
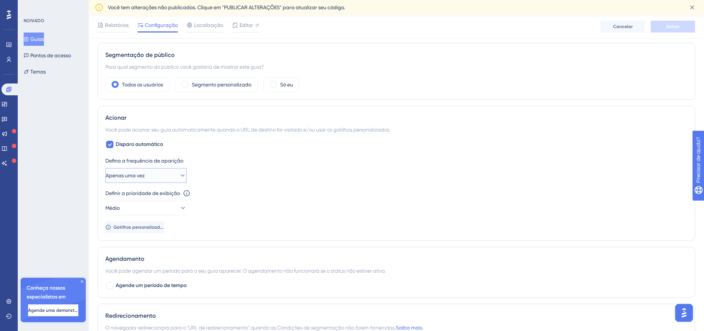
click at [144, 173] on font "Apenas uma vez" at bounding box center [125, 176] width 39 height 6
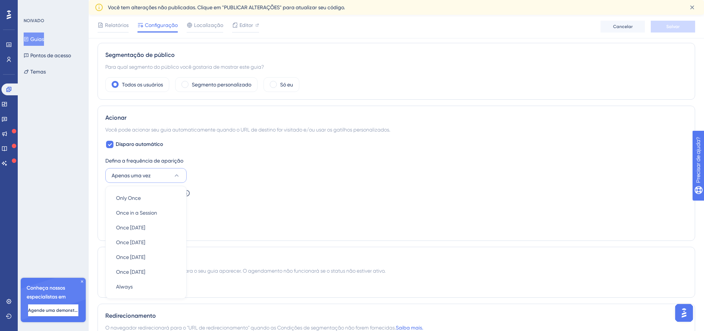
scroll to position [336, 0]
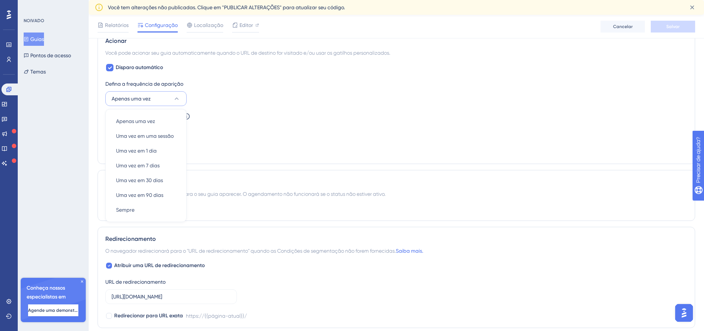
click at [245, 147] on div "Defina a frequência de aparição Apenas uma vez Apenas uma vez Apenas uma vez Um…" at bounding box center [396, 117] width 582 height 77
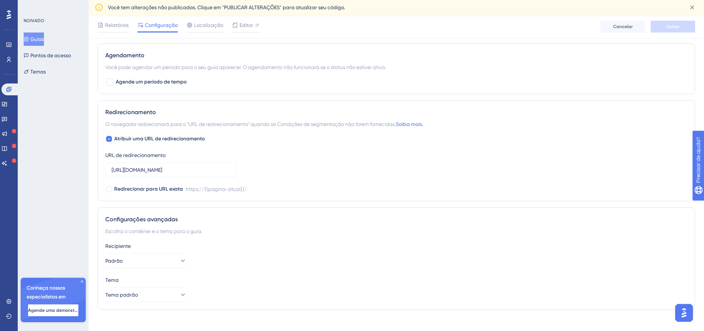
scroll to position [471, 0]
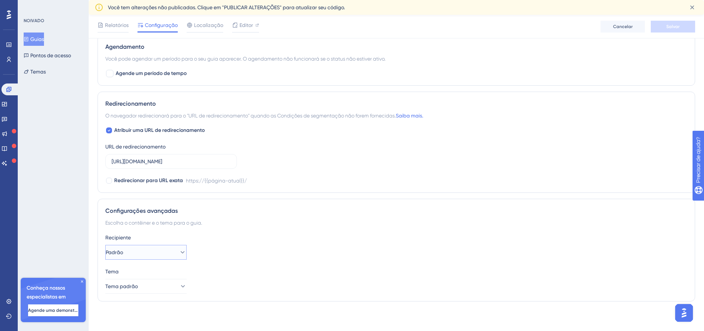
click at [173, 248] on button "Padrão" at bounding box center [145, 252] width 81 height 15
click at [169, 280] on button "Tema padrão" at bounding box center [145, 286] width 81 height 15
click at [168, 280] on button "Tema padrão" at bounding box center [145, 286] width 81 height 15
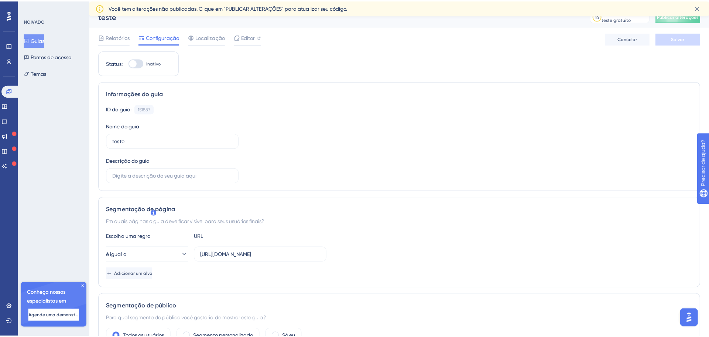
scroll to position [0, 0]
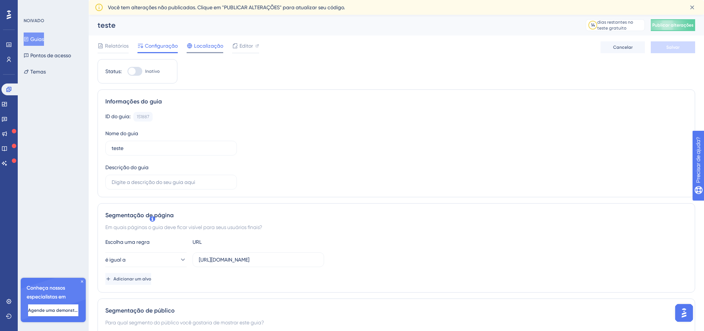
click at [200, 42] on span "Localização" at bounding box center [208, 45] width 29 height 9
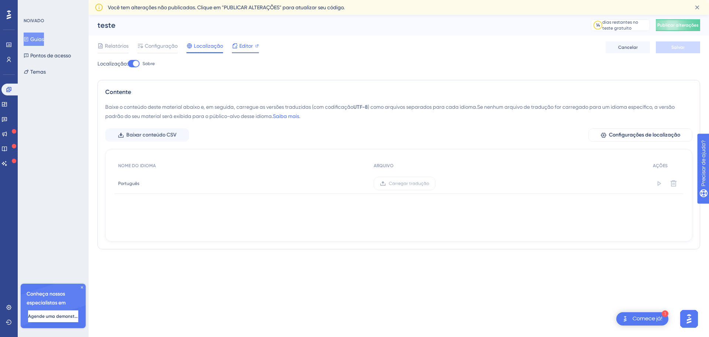
click at [244, 44] on font "Editor" at bounding box center [246, 46] width 14 height 6
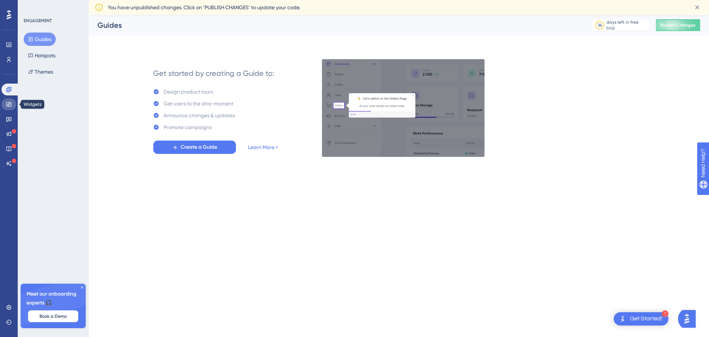
click at [4, 102] on link at bounding box center [8, 104] width 15 height 12
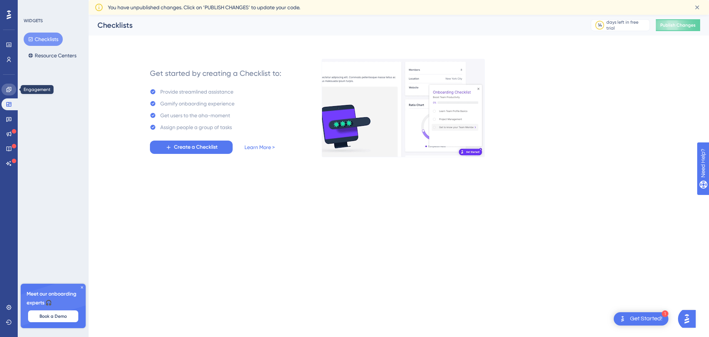
click at [11, 91] on icon at bounding box center [8, 89] width 5 height 5
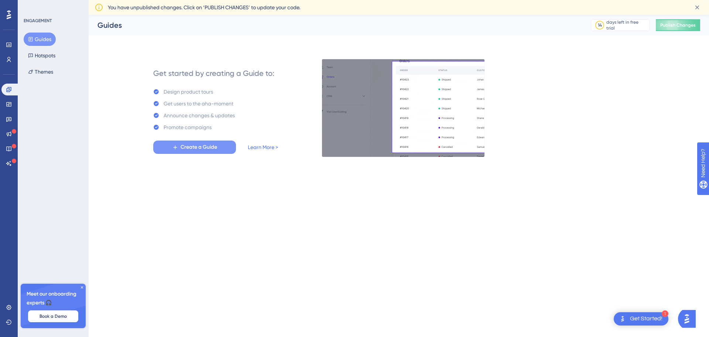
click at [196, 144] on span "Create a Guide" at bounding box center [199, 147] width 37 height 9
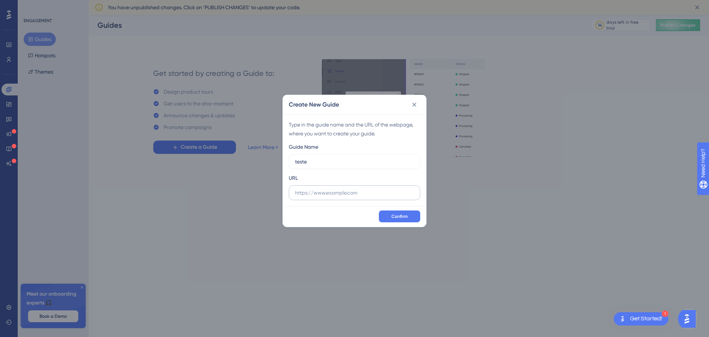
type input "teste"
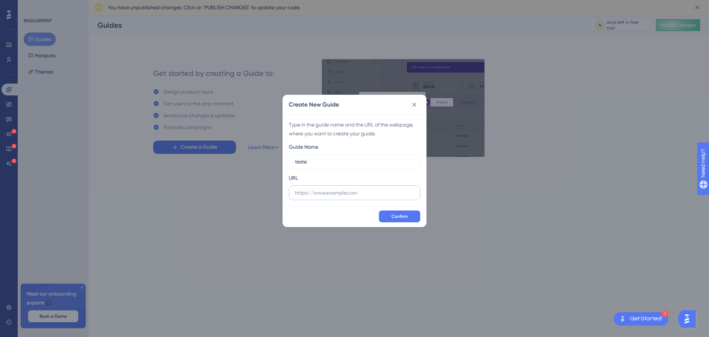
click at [333, 197] on label at bounding box center [355, 192] width 132 height 15
click at [333, 197] on input "text" at bounding box center [354, 192] width 119 height 8
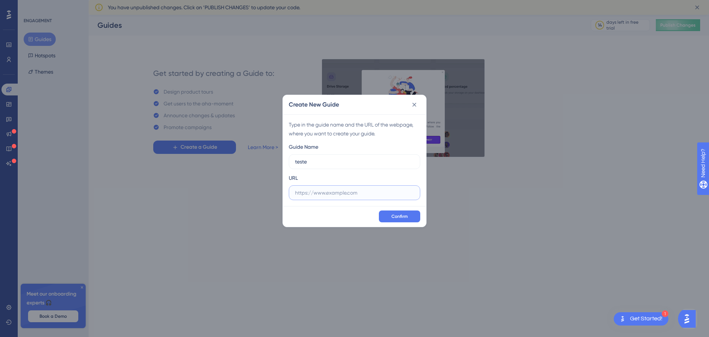
paste input "[URL][DOMAIN_NAME]"
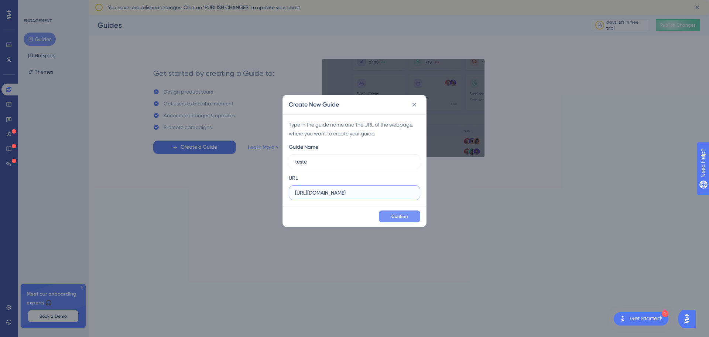
type input "[URL][DOMAIN_NAME]"
click at [397, 214] on span "Confirm" at bounding box center [400, 216] width 16 height 6
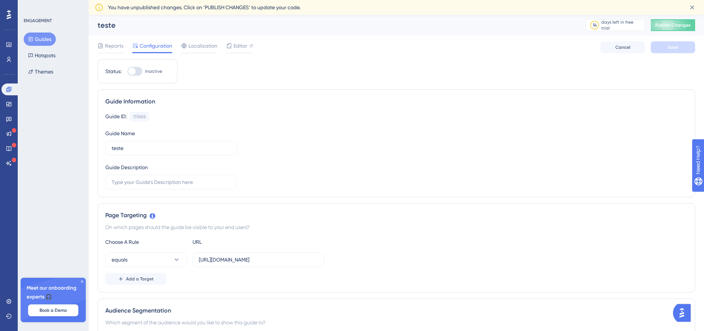
click at [136, 72] on div at bounding box center [134, 71] width 15 height 9
click at [127, 72] on input "Inactive" at bounding box center [127, 71] width 0 height 0
checkbox input "true"
click at [660, 47] on button "Save" at bounding box center [673, 47] width 44 height 12
click at [112, 53] on div "Reports Configuration Localization Editor Troubleshoot Cancel Save" at bounding box center [397, 47] width 598 height 24
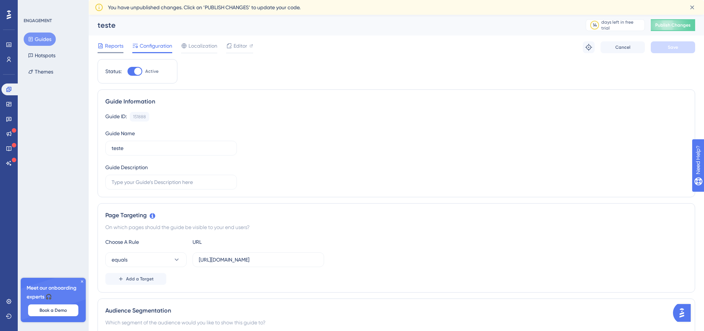
click at [119, 48] on span "Reports" at bounding box center [114, 45] width 18 height 9
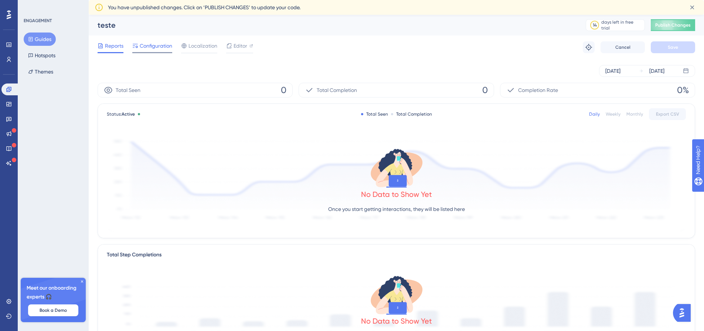
click at [148, 45] on span "Configuration" at bounding box center [156, 45] width 33 height 9
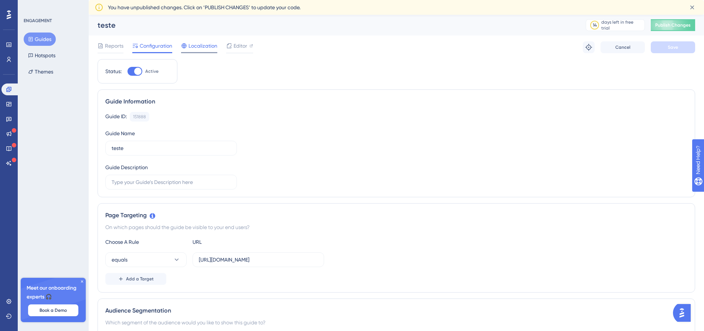
click at [208, 45] on span "Localization" at bounding box center [202, 45] width 29 height 9
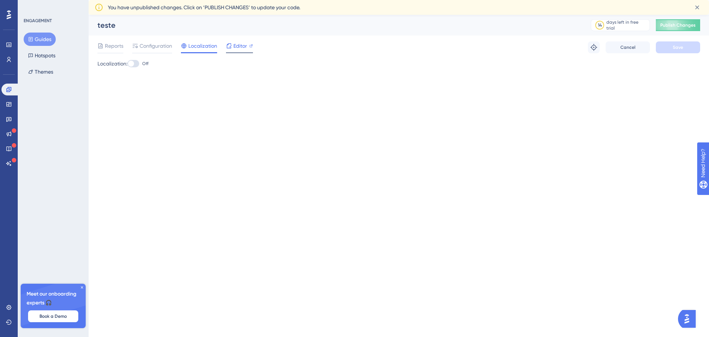
click at [242, 41] on div "Reports Configuration Localization Editor Troubleshoot Cancel Save" at bounding box center [399, 47] width 603 height 24
click at [242, 43] on span "Editor" at bounding box center [241, 45] width 14 height 9
click at [134, 62] on div at bounding box center [131, 64] width 6 height 6
click at [127, 64] on input "Off" at bounding box center [127, 64] width 0 height 0
checkbox input "true"
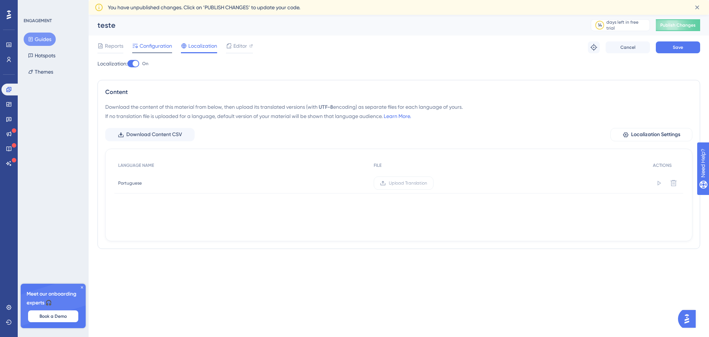
click at [144, 45] on span "Configuration" at bounding box center [156, 45] width 33 height 9
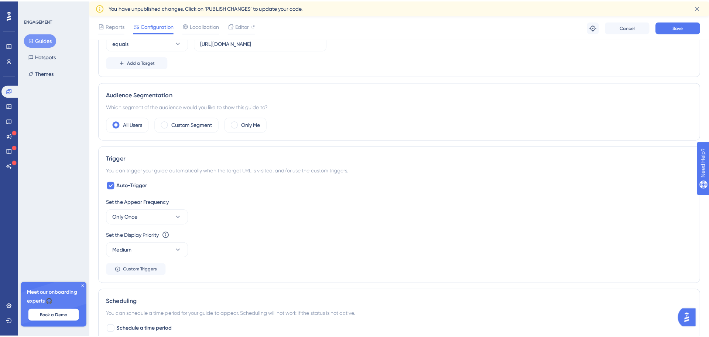
scroll to position [370, 0]
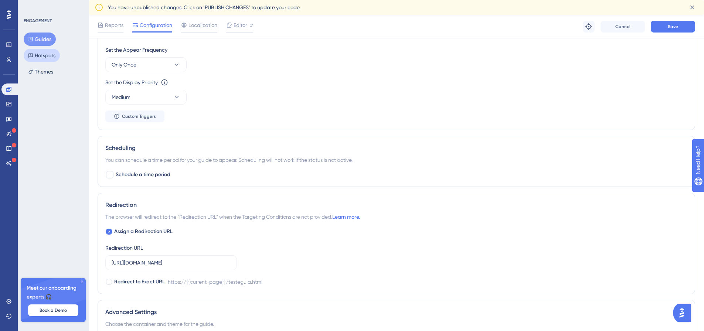
click at [52, 58] on button "Hotspots" at bounding box center [42, 55] width 36 height 13
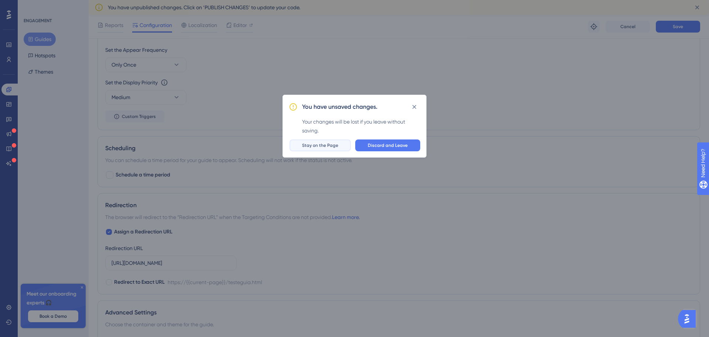
click at [330, 143] on span "Stay on the Page" at bounding box center [320, 145] width 36 height 6
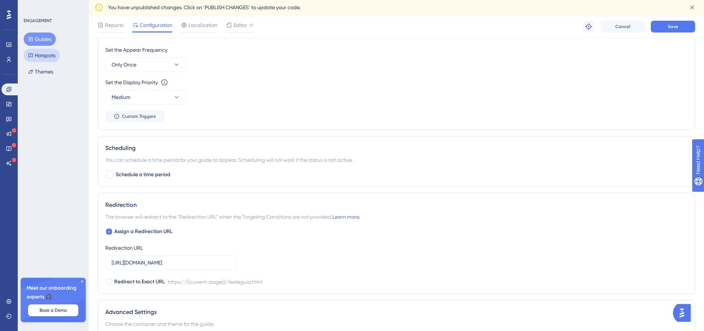
click at [37, 53] on button "Hotspots" at bounding box center [42, 55] width 36 height 13
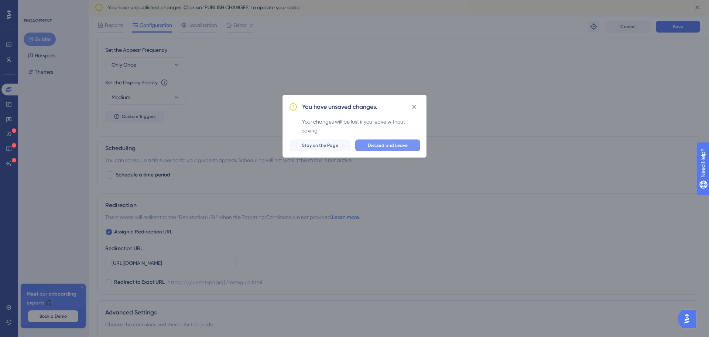
click at [411, 147] on button "Discard and Leave" at bounding box center [387, 145] width 65 height 12
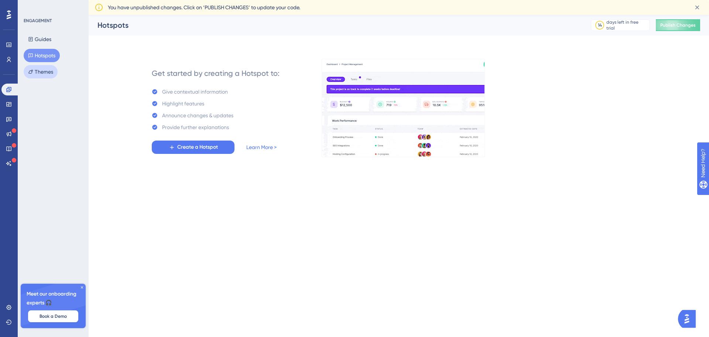
click at [48, 70] on button "Themes" at bounding box center [41, 71] width 34 height 13
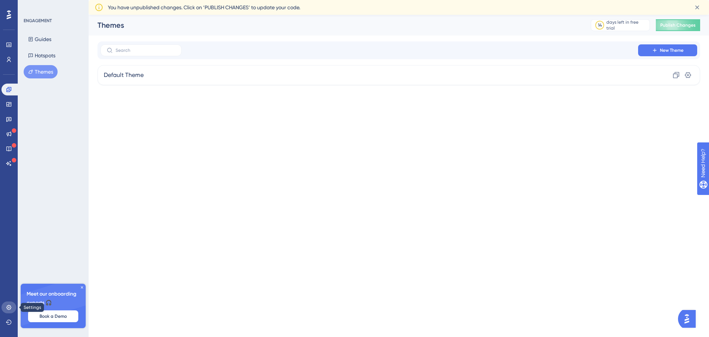
click at [12, 304] on link at bounding box center [8, 307] width 15 height 12
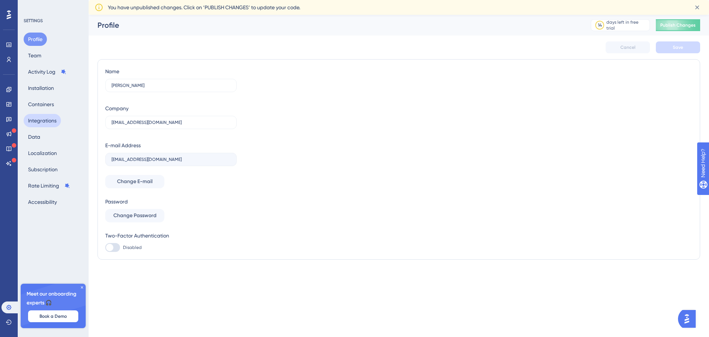
click at [47, 120] on button "Integrations" at bounding box center [42, 120] width 37 height 13
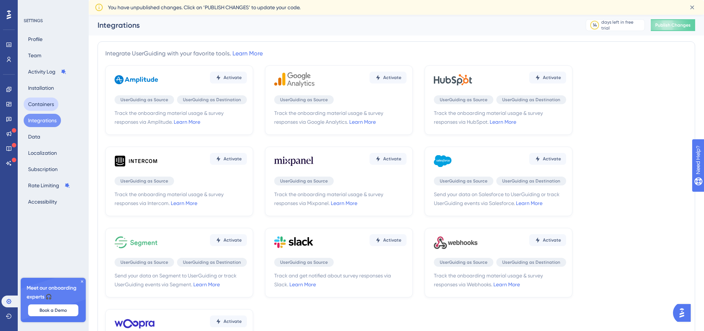
click at [45, 106] on button "Containers" at bounding box center [41, 104] width 35 height 13
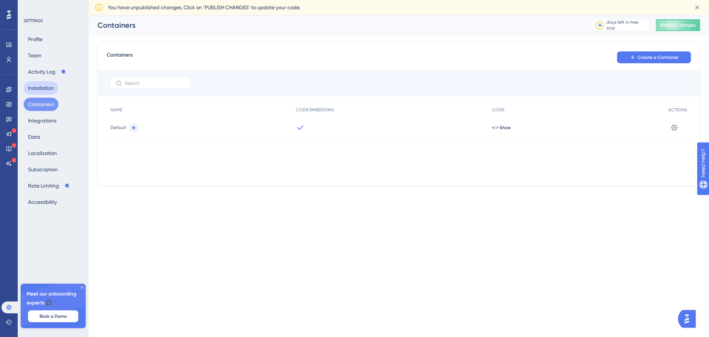
click at [49, 85] on button "Installation" at bounding box center [41, 87] width 35 height 13
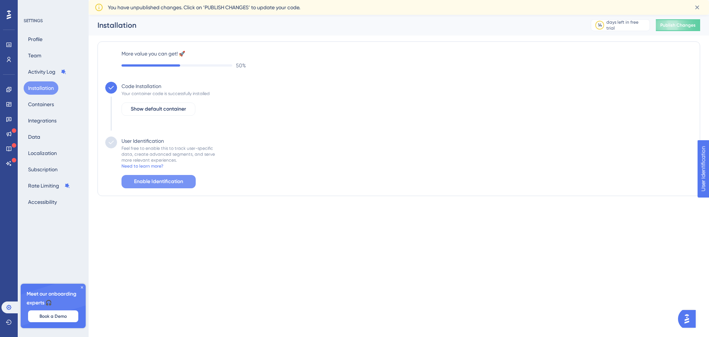
click at [171, 176] on button "Enable Identification" at bounding box center [159, 181] width 74 height 13
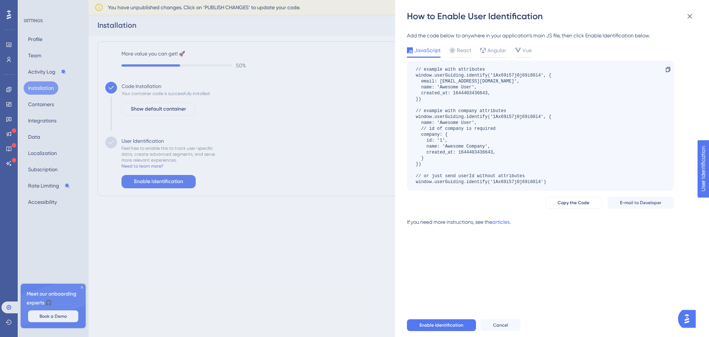
click at [175, 86] on div "How to Enable User Identification Add the code below to anywhere in your applic…" at bounding box center [354, 168] width 709 height 337
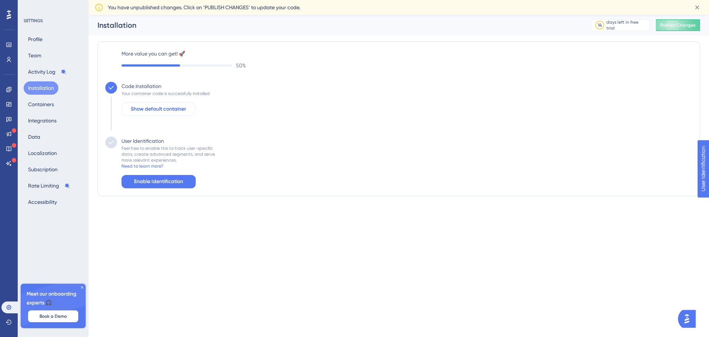
click at [152, 108] on span "Show default container" at bounding box center [158, 109] width 55 height 9
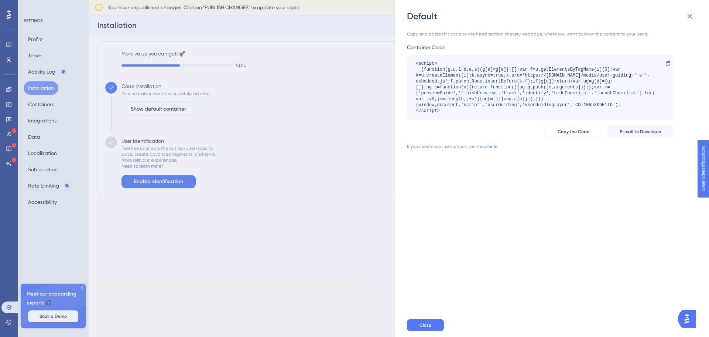
click at [221, 113] on div "Default Copy and paste this code to the head section of every webpage, where yo…" at bounding box center [354, 168] width 709 height 337
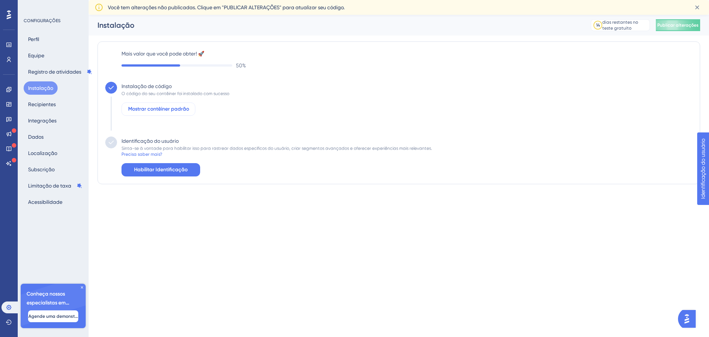
click at [174, 110] on font "Mostrar contêiner padrão" at bounding box center [158, 109] width 61 height 6
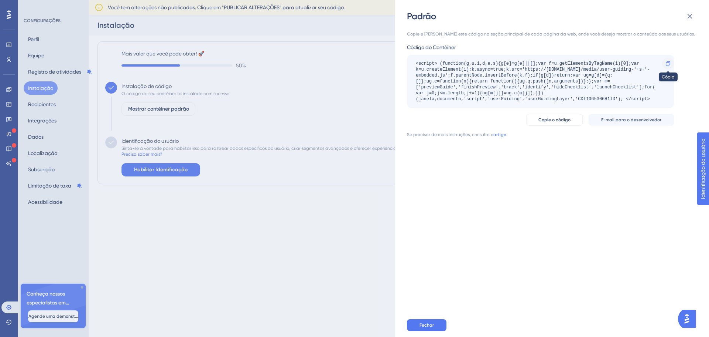
click at [668, 64] on icon at bounding box center [668, 64] width 6 height 6
drag, startPoint x: 185, startPoint y: 142, endPoint x: 183, endPoint y: 146, distance: 4.8
click at [185, 142] on div "Padrão Copie e cole este código na seção principal de cada página da web, onde …" at bounding box center [354, 168] width 709 height 337
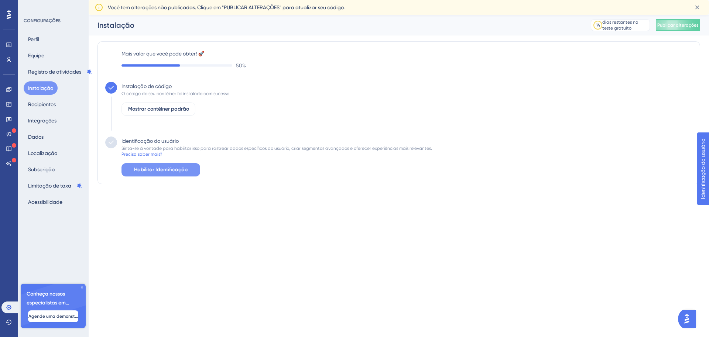
click at [155, 174] on button "Habilitar Identificação" at bounding box center [161, 169] width 79 height 13
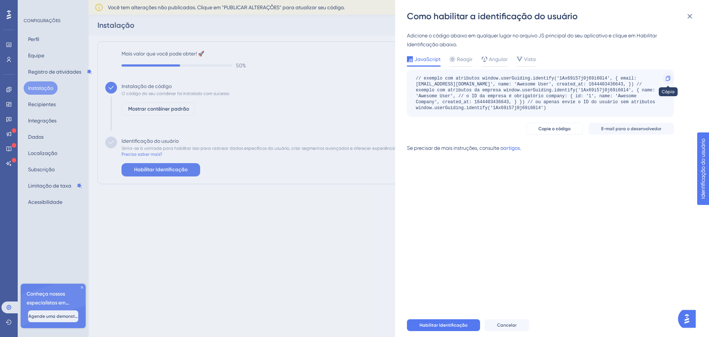
click at [670, 78] on icon at bounding box center [668, 78] width 4 height 5
click at [441, 83] on font "// exemplo com atributos window.userGuiding.identify('1Ax69i57j0j69i60l4', { em…" at bounding box center [537, 93] width 242 height 35
click at [450, 322] on font "Habilitar Identificação" at bounding box center [444, 324] width 48 height 5
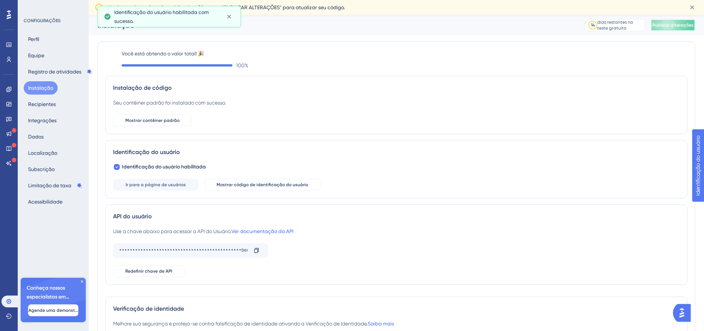
click at [678, 26] on font "Publicar alterações" at bounding box center [672, 25] width 41 height 5
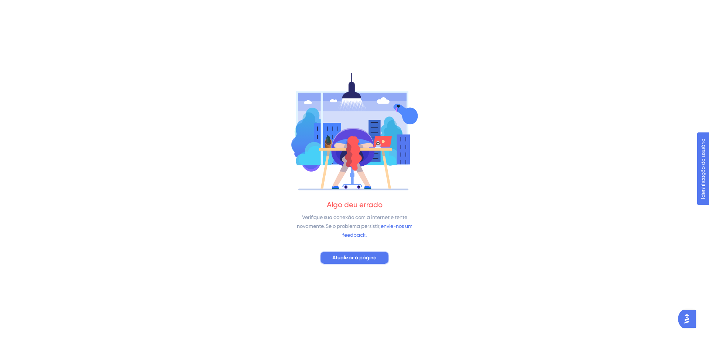
click at [350, 259] on font "Atualizar a página" at bounding box center [355, 257] width 44 height 6
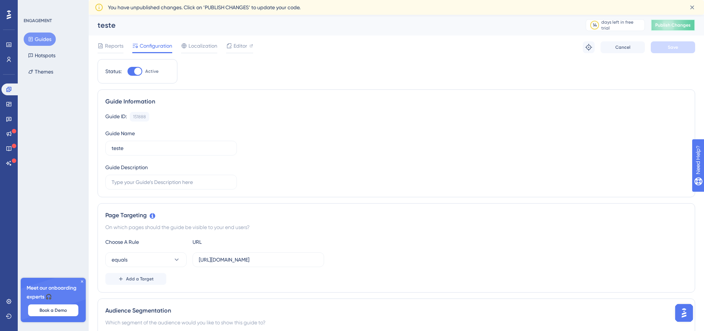
click at [685, 25] on span "Publish Changes" at bounding box center [672, 25] width 35 height 6
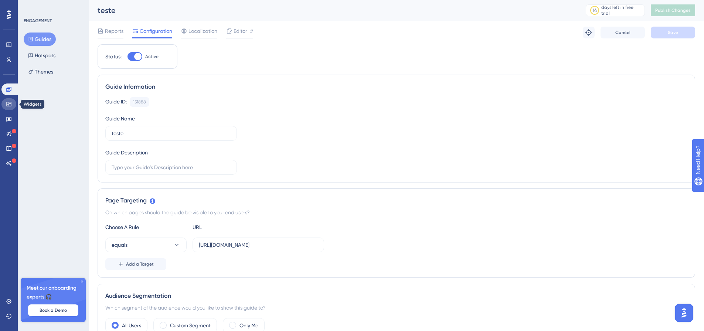
click at [7, 101] on icon at bounding box center [9, 104] width 6 height 6
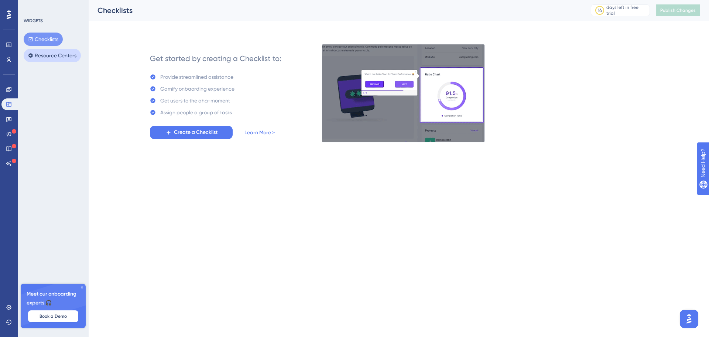
click at [61, 51] on button "Resource Centers" at bounding box center [52, 55] width 57 height 13
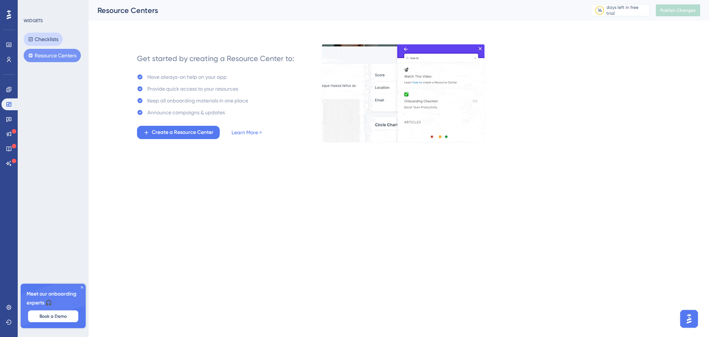
click at [47, 41] on button "Checklists" at bounding box center [43, 39] width 39 height 13
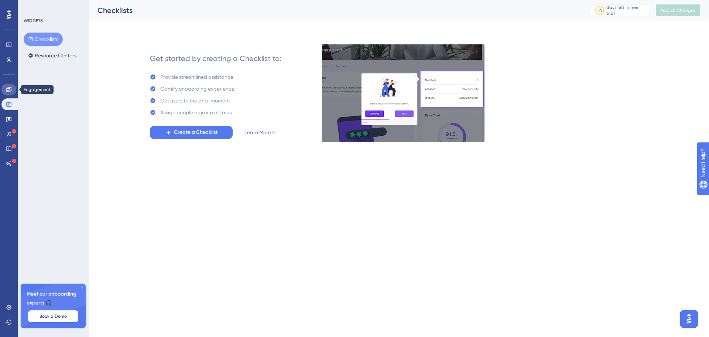
click at [11, 91] on icon at bounding box center [8, 89] width 5 height 5
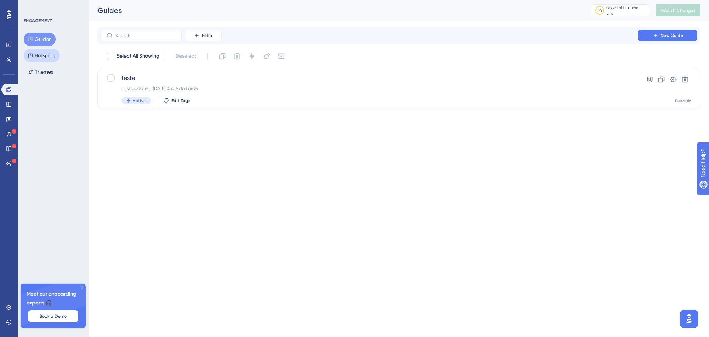
click at [52, 59] on button "Hotspots" at bounding box center [42, 55] width 36 height 13
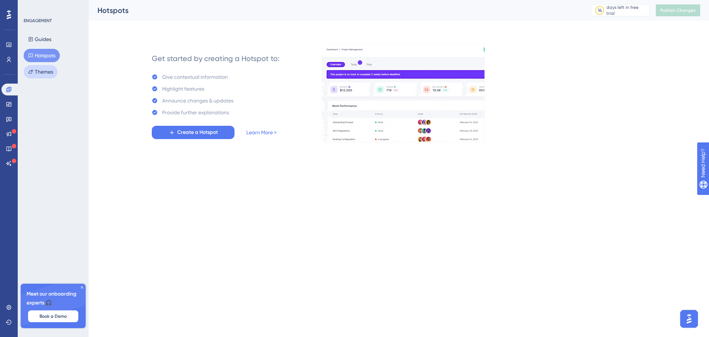
click at [49, 72] on button "Themes" at bounding box center [41, 71] width 34 height 13
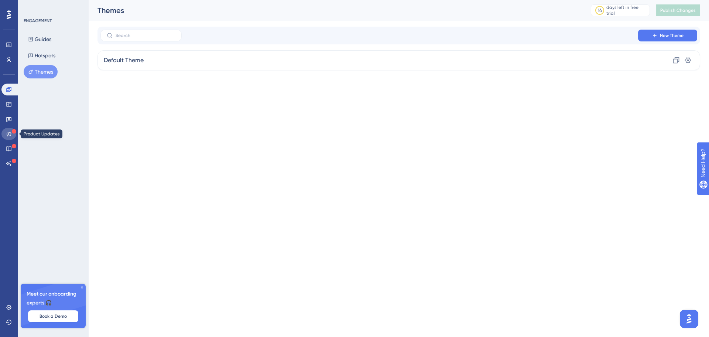
click at [9, 135] on icon at bounding box center [9, 134] width 5 height 5
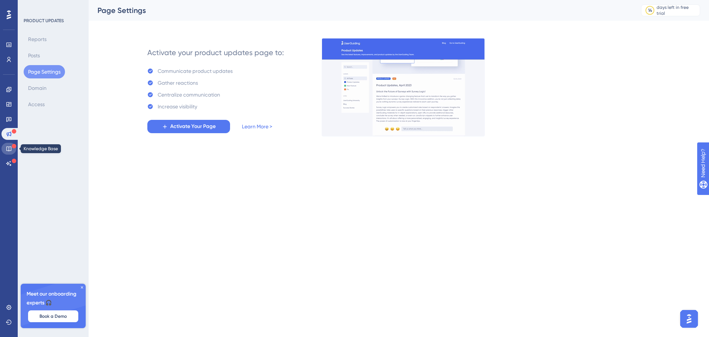
click at [7, 149] on icon at bounding box center [8, 148] width 5 height 5
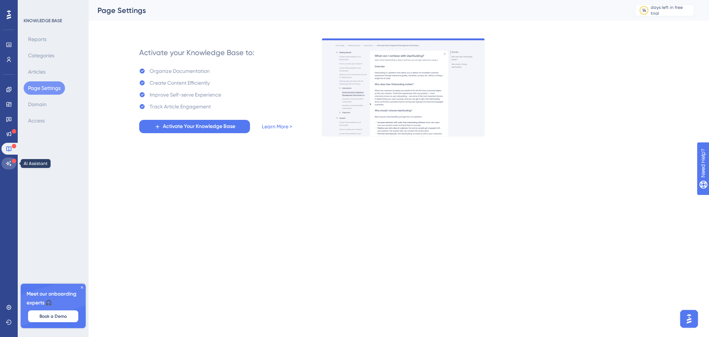
click at [7, 159] on link at bounding box center [8, 163] width 15 height 12
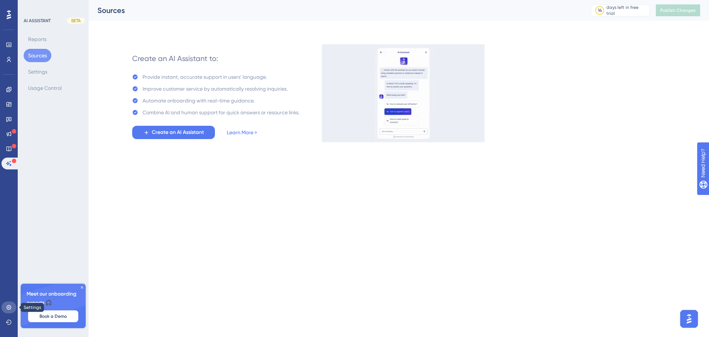
click at [8, 307] on icon at bounding box center [9, 307] width 6 height 6
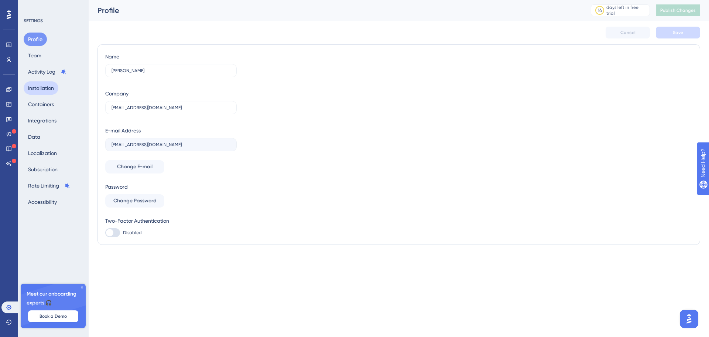
click at [44, 89] on button "Installation" at bounding box center [41, 87] width 35 height 13
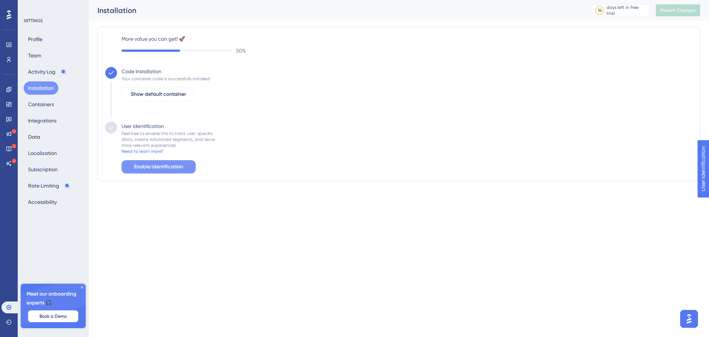
click at [171, 166] on span "Enable Identification" at bounding box center [158, 166] width 49 height 9
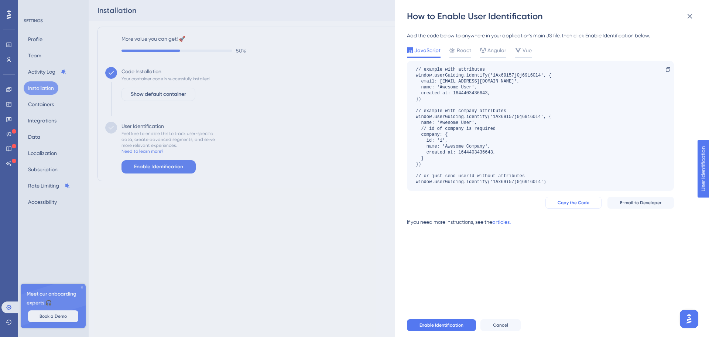
click at [581, 204] on span "Copy the Code" at bounding box center [574, 203] width 32 height 6
click at [447, 321] on button "Enable Identification" at bounding box center [441, 325] width 69 height 12
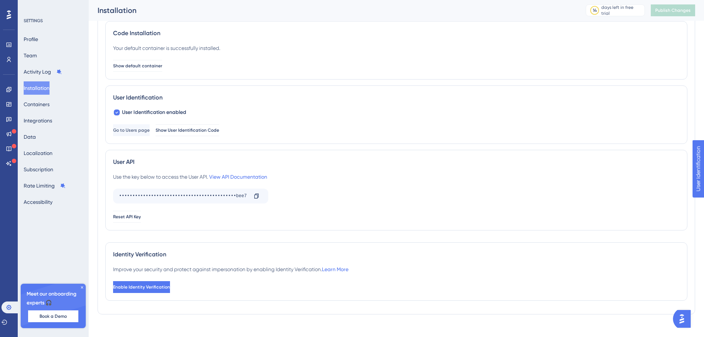
scroll to position [52, 0]
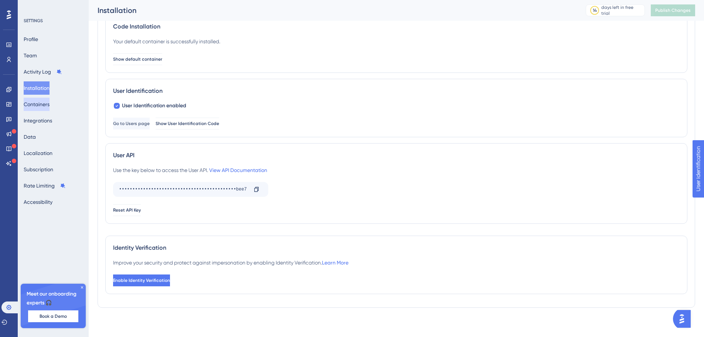
click at [40, 101] on button "Containers" at bounding box center [37, 104] width 26 height 13
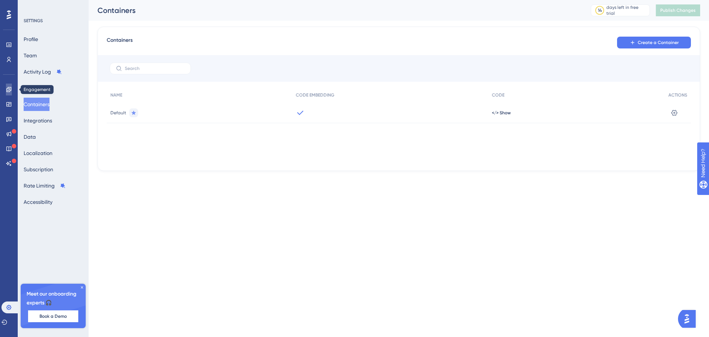
click at [11, 88] on icon at bounding box center [9, 89] width 6 height 6
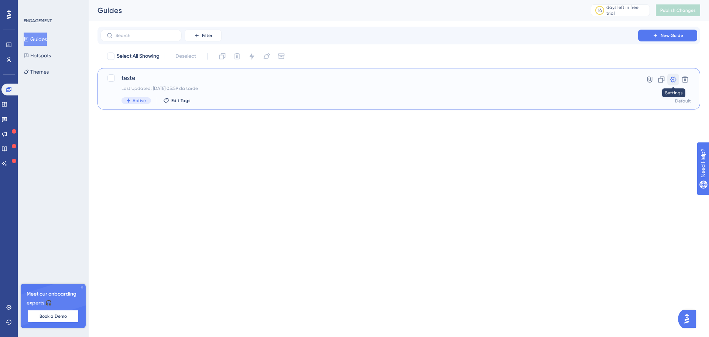
click at [675, 79] on icon at bounding box center [674, 79] width 6 height 6
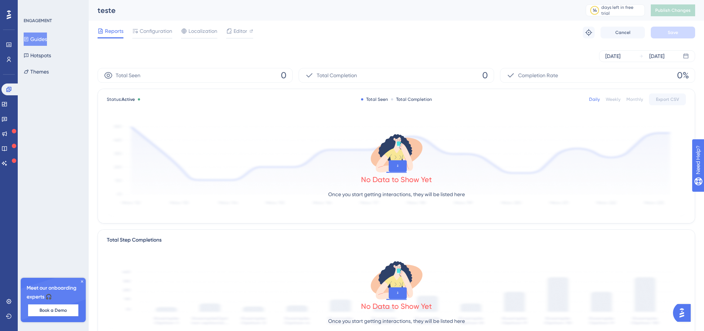
click at [163, 39] on div "Reports Configuration Localization Editor Troubleshoot Cancel Save" at bounding box center [397, 33] width 598 height 24
click at [164, 33] on span "Configuration" at bounding box center [156, 31] width 33 height 9
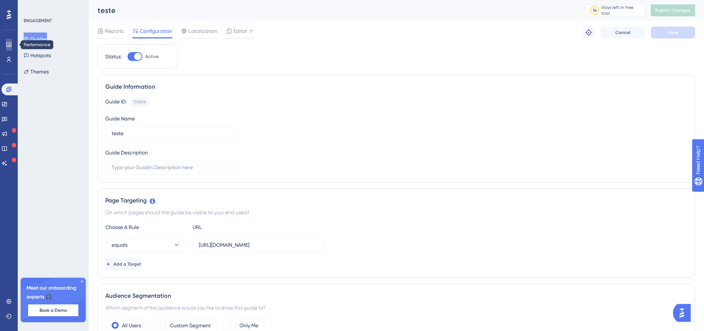
click at [6, 45] on icon at bounding box center [9, 45] width 6 height 6
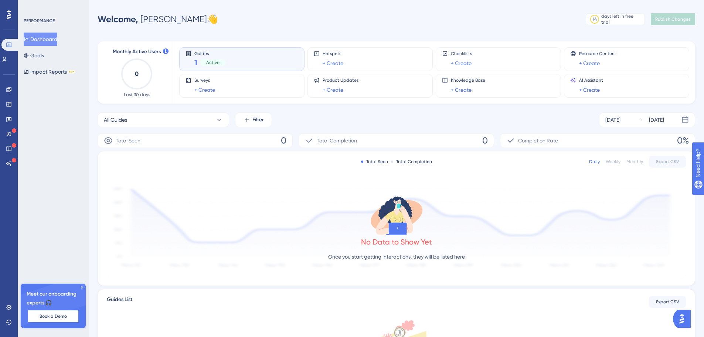
click at [81, 289] on icon at bounding box center [82, 287] width 4 height 4
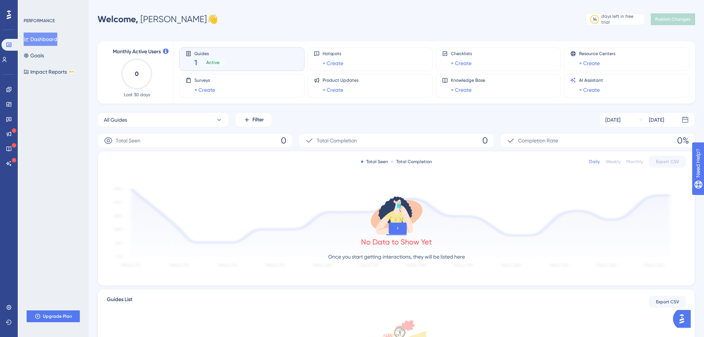
click at [685, 316] on img "Open AI Assistant Launcher" at bounding box center [681, 318] width 13 height 13
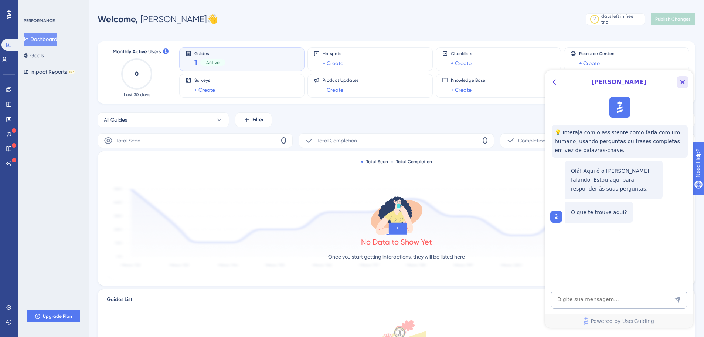
click at [685, 81] on icon "Close Button" at bounding box center [682, 82] width 9 height 9
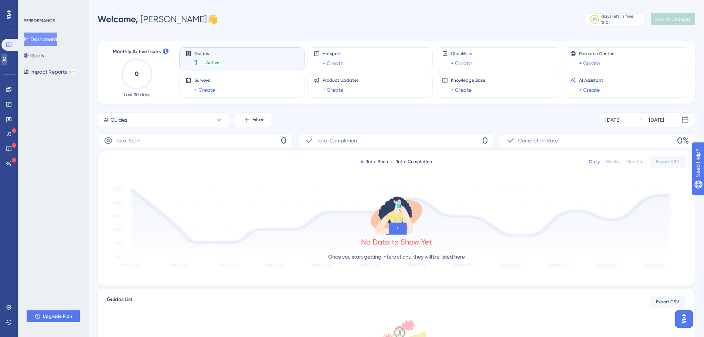
click at [7, 57] on link at bounding box center [4, 60] width 6 height 12
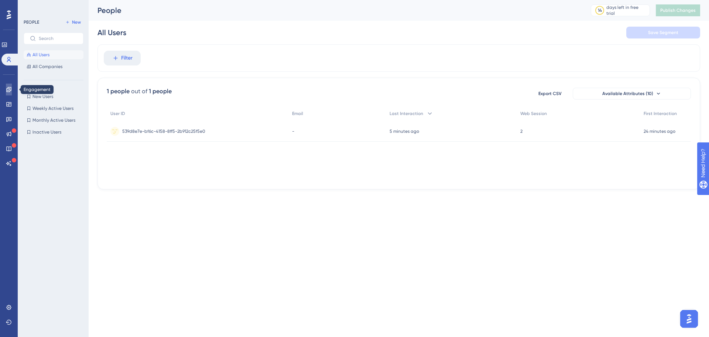
click at [7, 90] on icon at bounding box center [8, 89] width 5 height 5
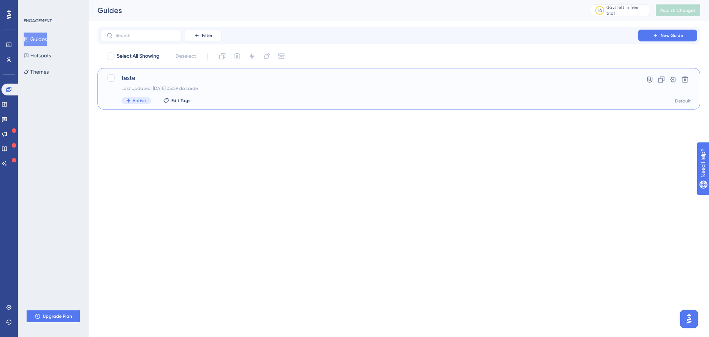
click at [167, 83] on div "teste Last Updated: 14.09.2025 05:59 da tarde Active Edit Tags" at bounding box center [370, 89] width 496 height 30
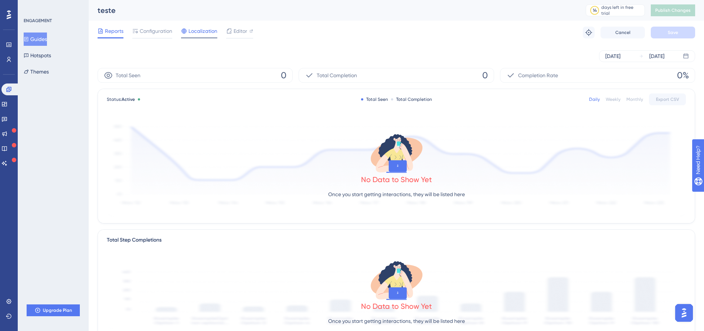
click at [187, 31] on icon at bounding box center [184, 31] width 6 height 6
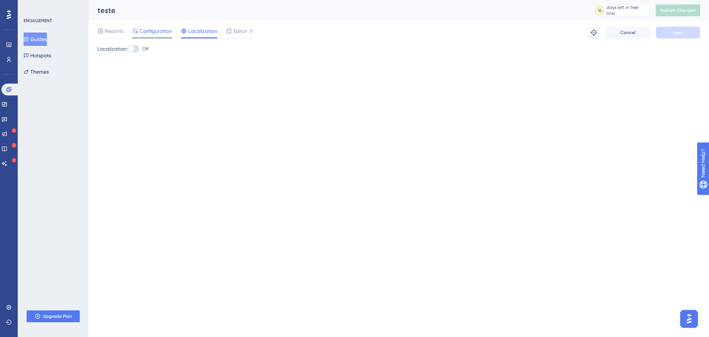
click at [154, 34] on span "Configuration" at bounding box center [156, 31] width 33 height 9
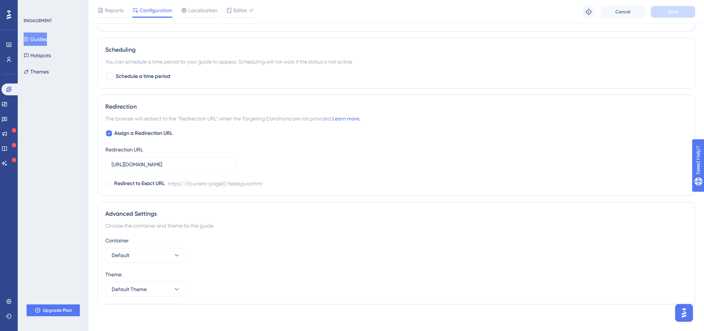
scroll to position [456, 0]
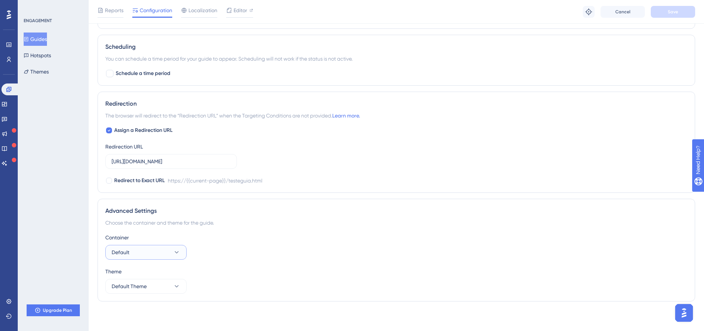
click at [156, 248] on button "Default" at bounding box center [145, 252] width 81 height 15
click at [155, 276] on div "Theme" at bounding box center [396, 271] width 582 height 9
click at [155, 284] on button "Default Theme" at bounding box center [145, 286] width 81 height 15
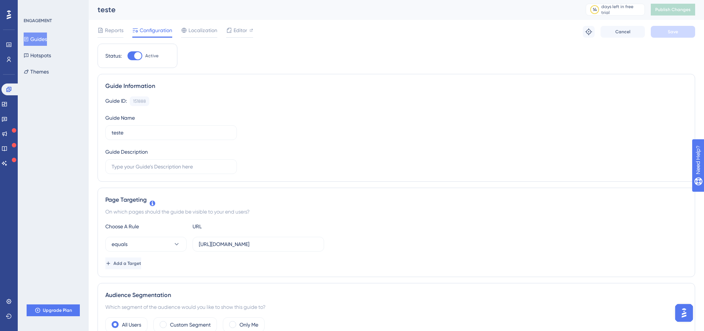
scroll to position [0, 0]
click at [171, 40] on div "Reports Configuration Localization Editor Troubleshoot Cancel Save" at bounding box center [397, 33] width 598 height 24
click at [109, 33] on span "Reports" at bounding box center [114, 31] width 18 height 9
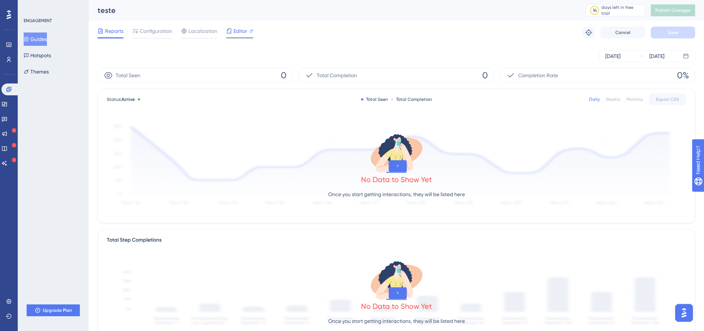
click at [235, 32] on span "Editor" at bounding box center [241, 31] width 14 height 9
click at [47, 39] on button "Guides" at bounding box center [35, 39] width 23 height 13
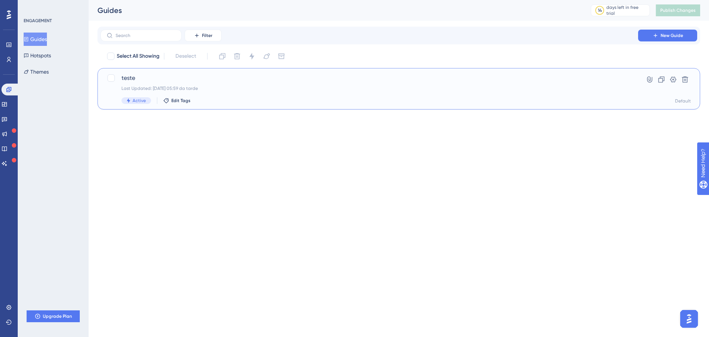
click at [214, 78] on span "teste" at bounding box center [370, 78] width 496 height 9
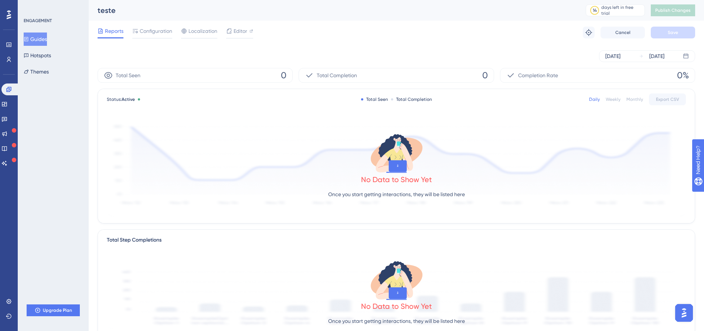
click at [136, 39] on div "Reports Configuration Localization Editor Troubleshoot Cancel Save" at bounding box center [397, 33] width 598 height 24
click at [145, 31] on span "Configuration" at bounding box center [156, 31] width 33 height 9
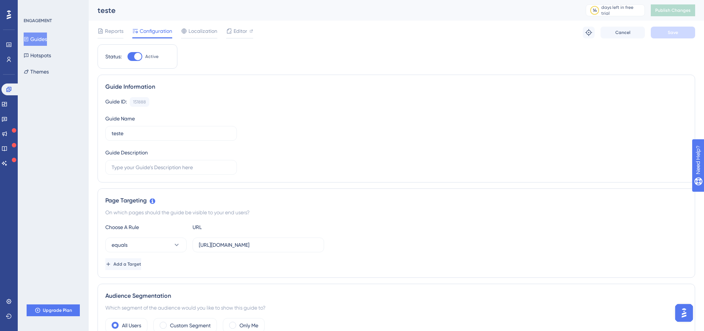
click at [686, 307] on img "Open AI Assistant Launcher" at bounding box center [683, 312] width 13 height 13
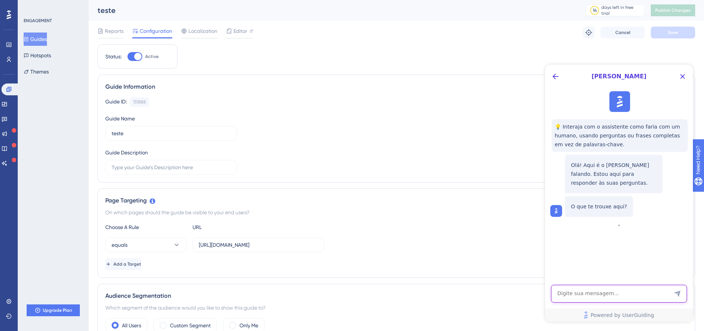
click at [643, 293] on textarea "AI Assistant Text Input" at bounding box center [619, 294] width 136 height 18
type textarea "não funciona"
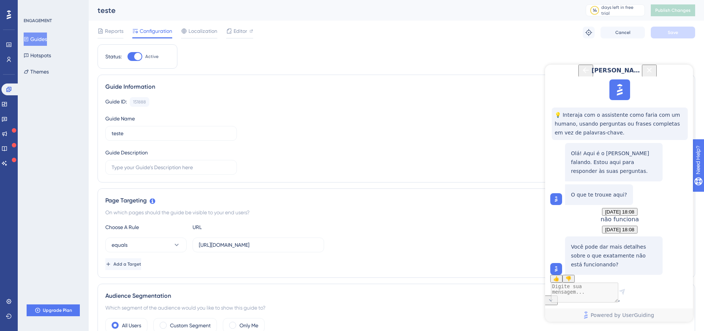
scroll to position [56, 0]
click at [607, 297] on textarea "AI Assistant Text Input" at bounding box center [619, 294] width 136 height 18
click at [33, 18] on div "ENGAGEMENT" at bounding box center [38, 21] width 28 height 6
click at [33, 20] on div "ENGAGEMENT" at bounding box center [38, 21] width 28 height 6
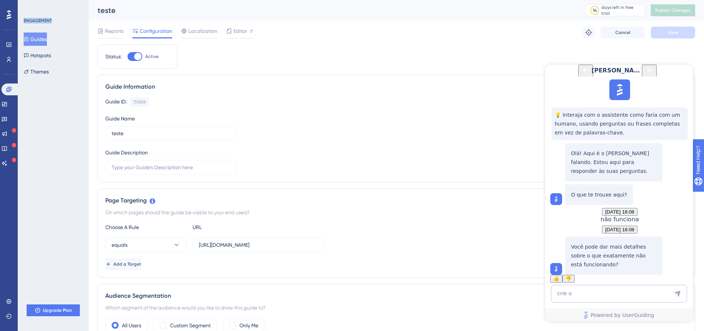
copy div "ENGAGEMENT"
click at [612, 289] on textarea "crie o" at bounding box center [619, 294] width 136 height 18
paste textarea "ENGAGEMENT"
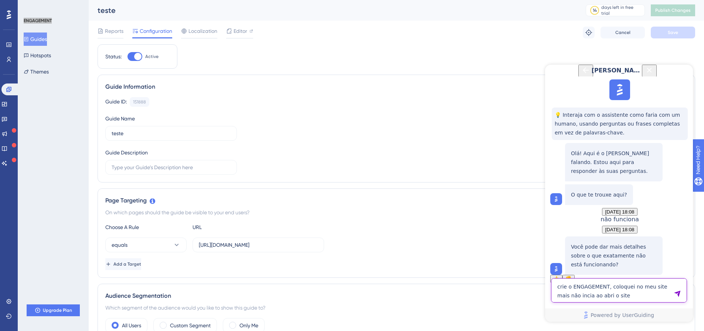
type textarea "crie o ENGAGEMENT, coloquei no meu site mais não incia ao abri o site"
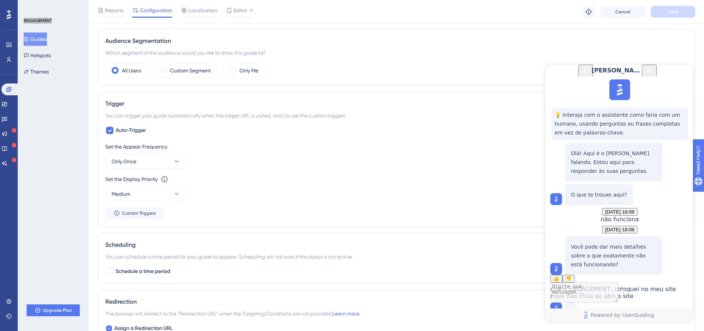
scroll to position [259, 0]
click at [166, 154] on button "Only Once" at bounding box center [145, 160] width 81 height 15
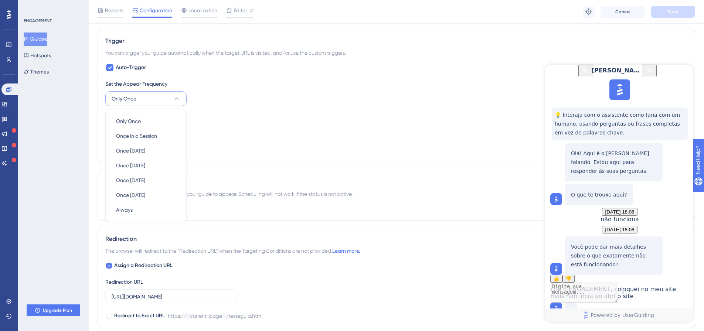
click at [193, 95] on div "Set the Appear Frequency Only Once Only Once Only Once Once in a Session Once i…" at bounding box center [396, 92] width 582 height 27
click at [171, 92] on button "Only Once" at bounding box center [145, 98] width 81 height 15
click at [197, 75] on div "Auto-Trigger Set the Appear Frequency Only Once Only Once Only Once Once in a S…" at bounding box center [396, 109] width 582 height 93
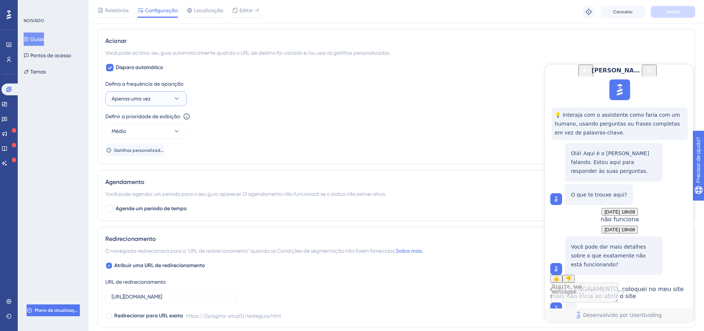
click at [165, 93] on button "Apenas uma vez" at bounding box center [145, 98] width 81 height 15
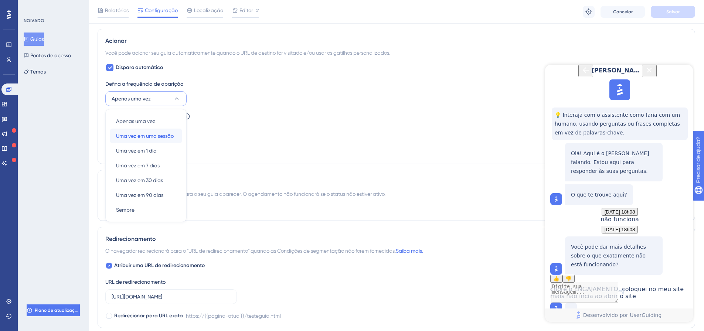
click at [167, 136] on font "Uma vez em uma sessão" at bounding box center [145, 136] width 58 height 6
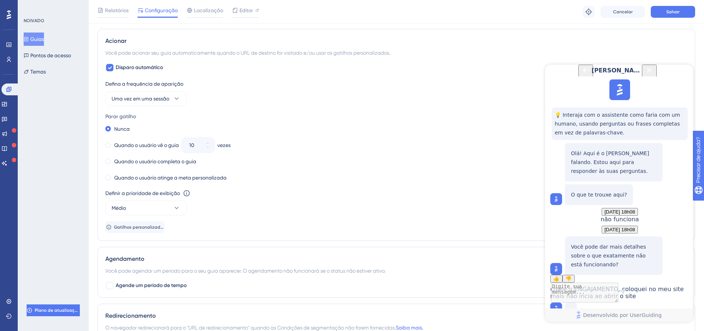
click at [317, 95] on div "Defina a frequência de aparição Uma vez em uma sessão" at bounding box center [396, 92] width 582 height 27
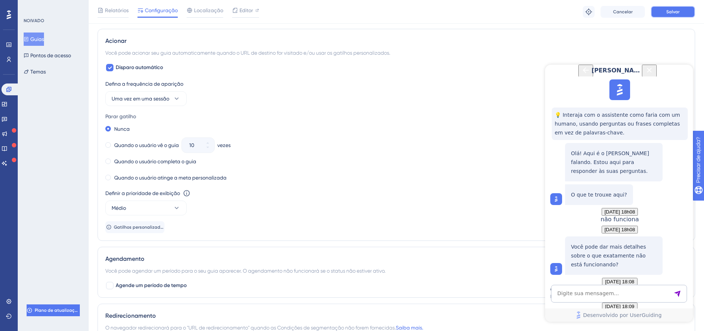
click at [678, 13] on font "Salvar" at bounding box center [672, 11] width 13 height 5
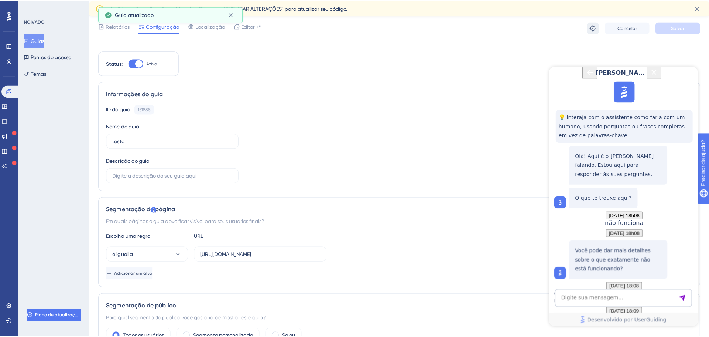
scroll to position [0, 0]
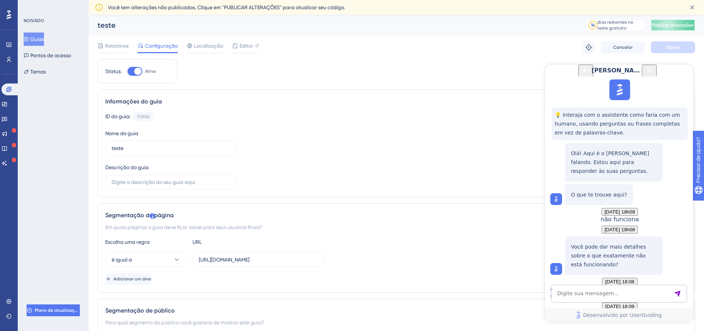
click at [673, 26] on font "Publicar alterações" at bounding box center [672, 25] width 41 height 5
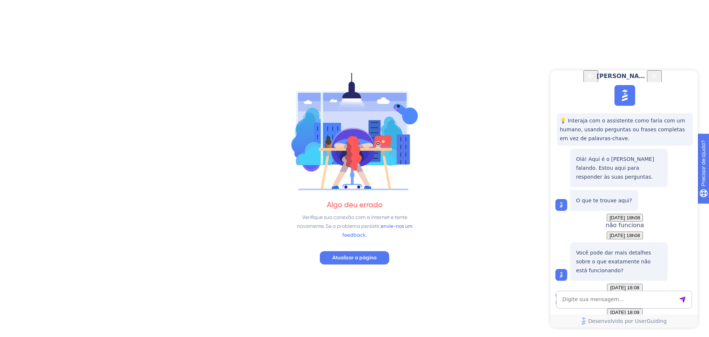
click at [363, 250] on div "Algo deu errado Verifique sua conexão com a internet e tente novamente. Se o pr…" at bounding box center [354, 168] width 709 height 337
click at [362, 253] on span "Atualizar a página" at bounding box center [355, 257] width 44 height 9
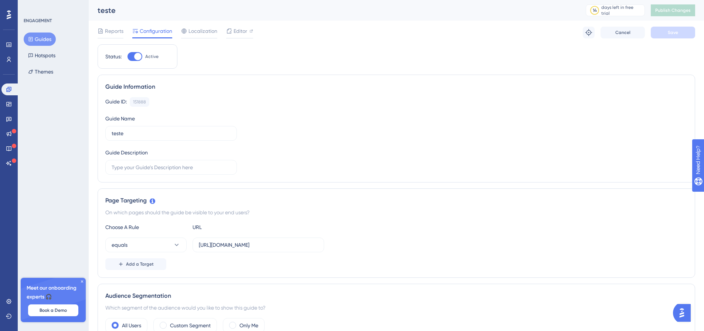
click at [10, 295] on div "Performance Users Engagement Widgets Feedback Product Updates Knowledge Base AI…" at bounding box center [9, 165] width 18 height 331
click at [12, 297] on link at bounding box center [8, 302] width 15 height 12
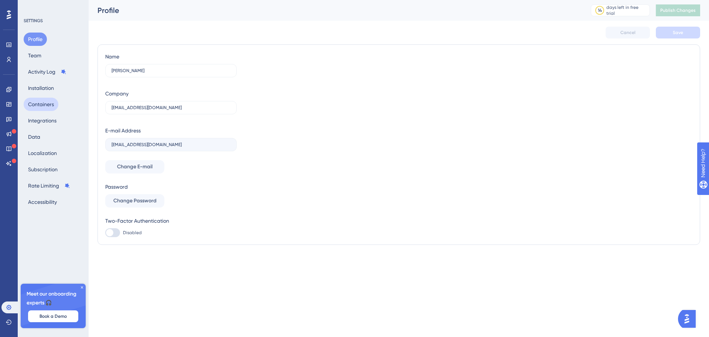
click at [47, 108] on button "Containers" at bounding box center [41, 104] width 35 height 13
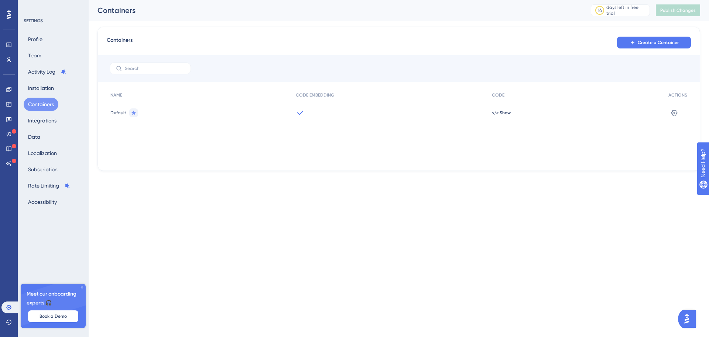
click at [655, 34] on div "Containers Create a Container NAME CODE EMBEDDING CODE ACTIONS Default </> Show…" at bounding box center [399, 99] width 603 height 144
click at [658, 43] on span "Create a Container" at bounding box center [658, 43] width 41 height 6
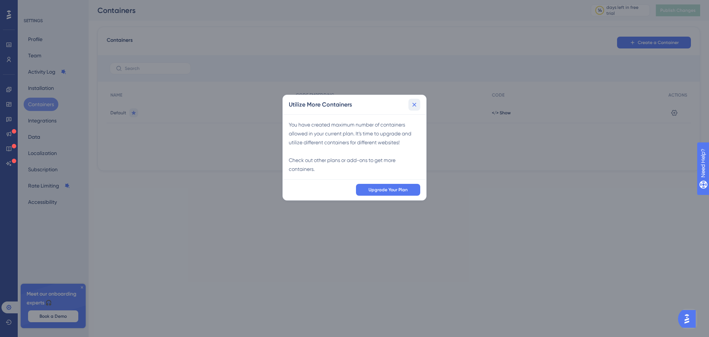
click at [414, 104] on icon at bounding box center [415, 104] width 4 height 4
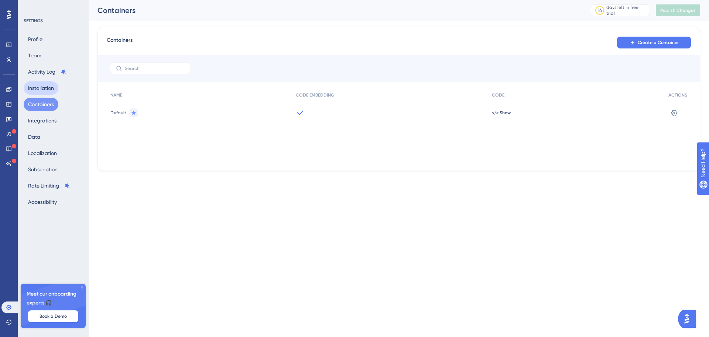
click at [42, 85] on button "Installation" at bounding box center [41, 87] width 35 height 13
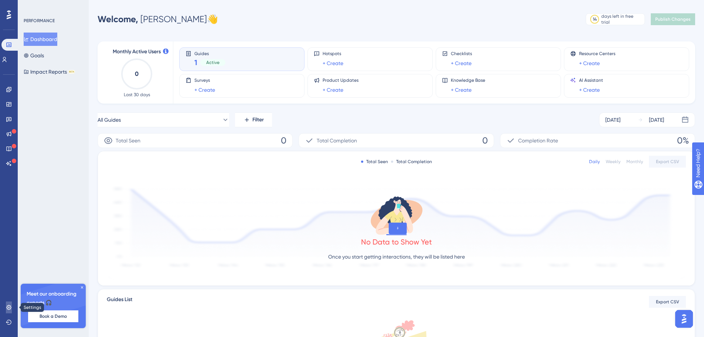
click at [10, 308] on icon at bounding box center [8, 306] width 5 height 5
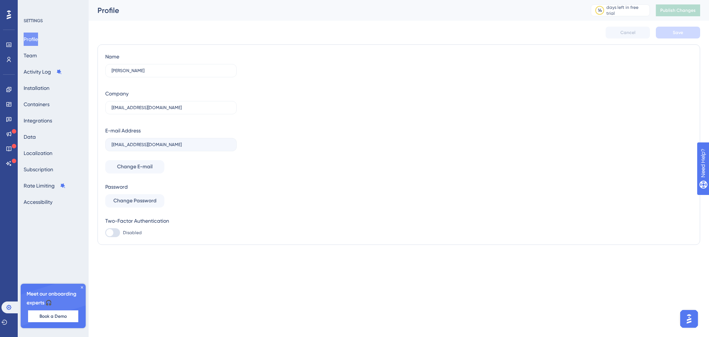
click at [61, 103] on div "Profile Team Activity Log Installation Containers Integrations Data Localizatio…" at bounding box center [54, 121] width 60 height 176
click at [46, 106] on button "Containers" at bounding box center [37, 104] width 26 height 13
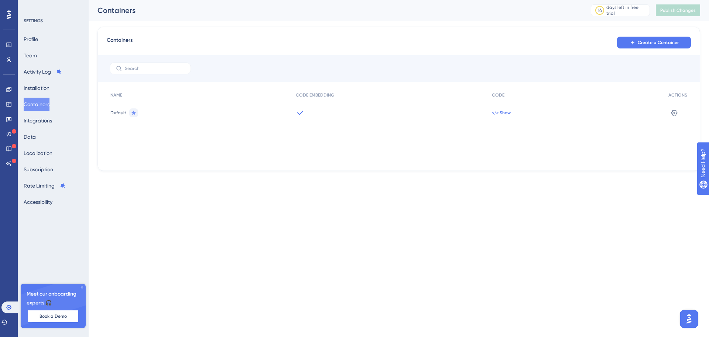
click at [502, 112] on span "</> Show" at bounding box center [501, 113] width 19 height 6
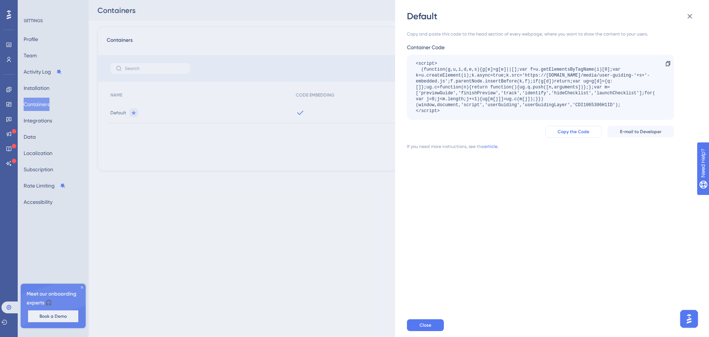
click at [571, 129] on span "Copy the Code" at bounding box center [574, 132] width 32 height 6
